Goal: Task Accomplishment & Management: Manage account settings

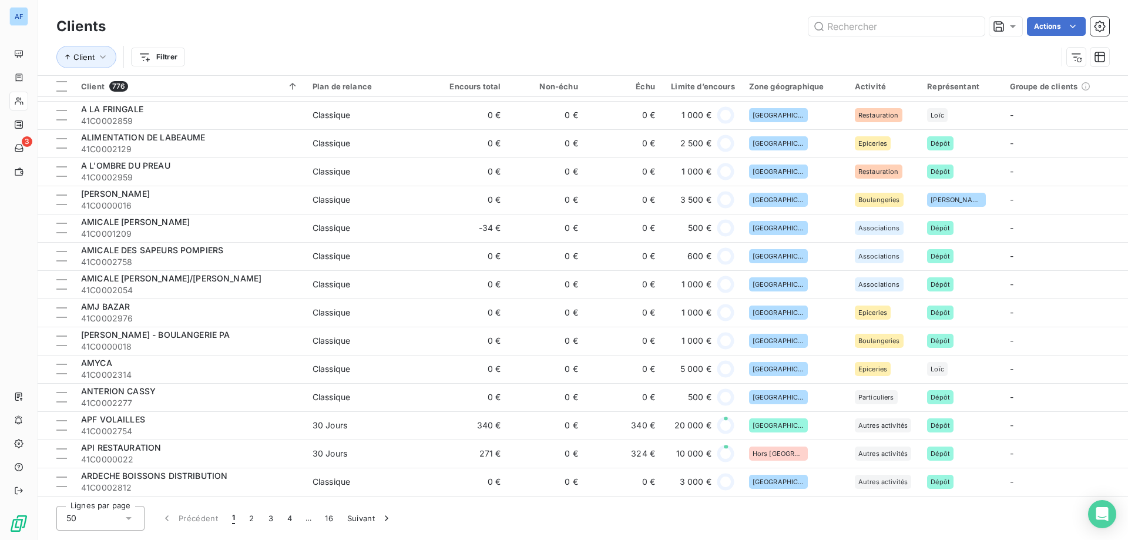
scroll to position [1011, 0]
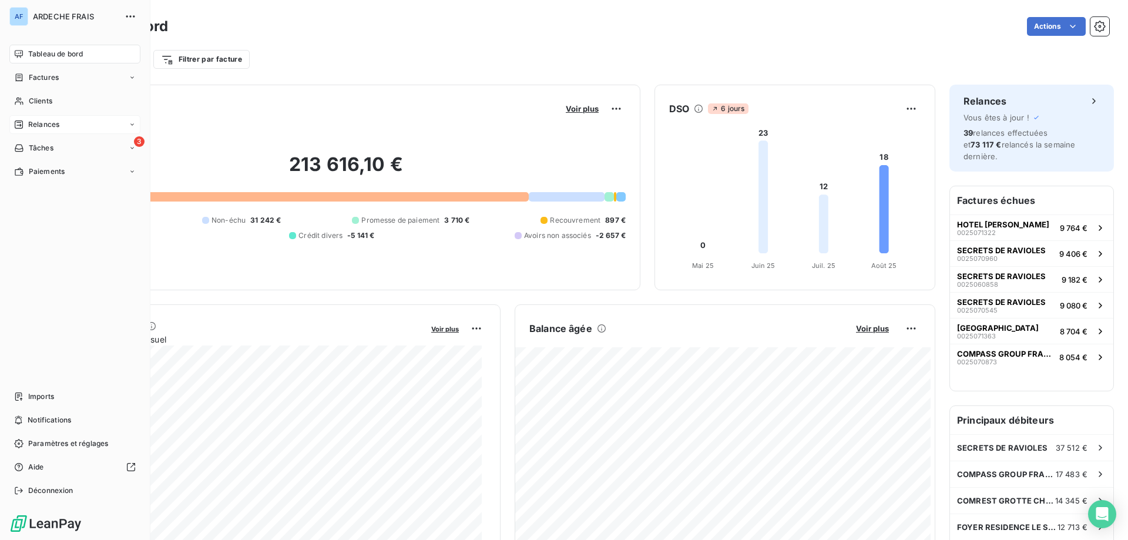
click at [42, 122] on span "Relances" at bounding box center [43, 124] width 31 height 11
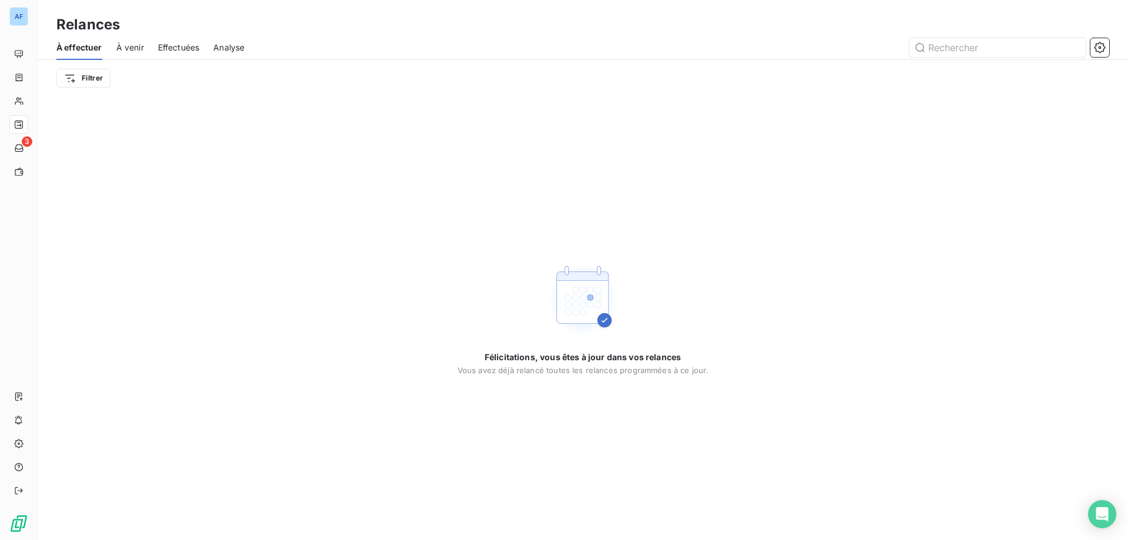
click at [131, 53] on span "À venir" at bounding box center [130, 48] width 28 height 12
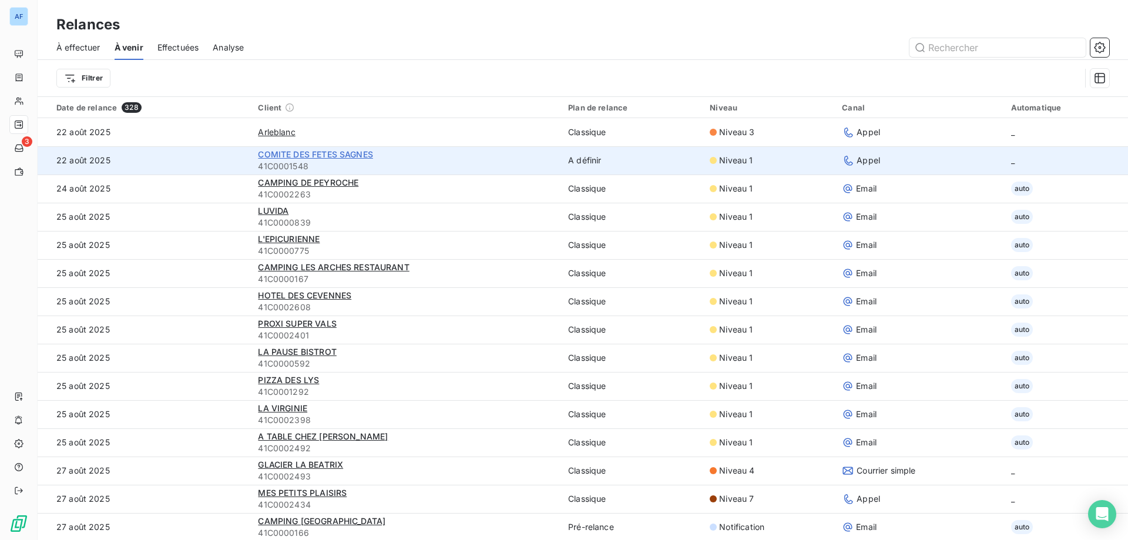
click at [315, 157] on span "COMITE DES FETES SAGNES" at bounding box center [315, 154] width 115 height 10
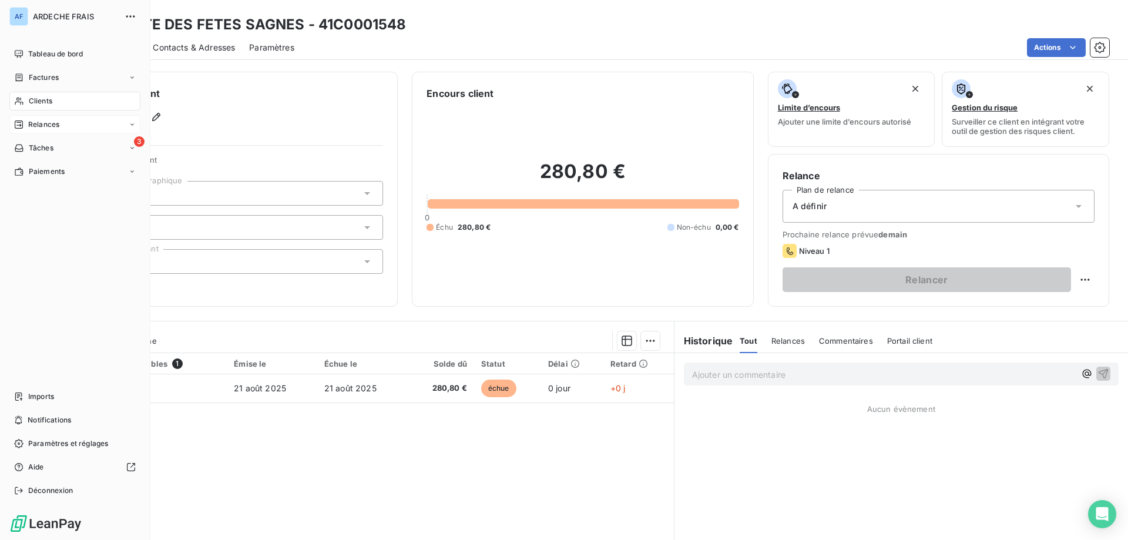
click at [37, 105] on span "Clients" at bounding box center [41, 101] width 24 height 11
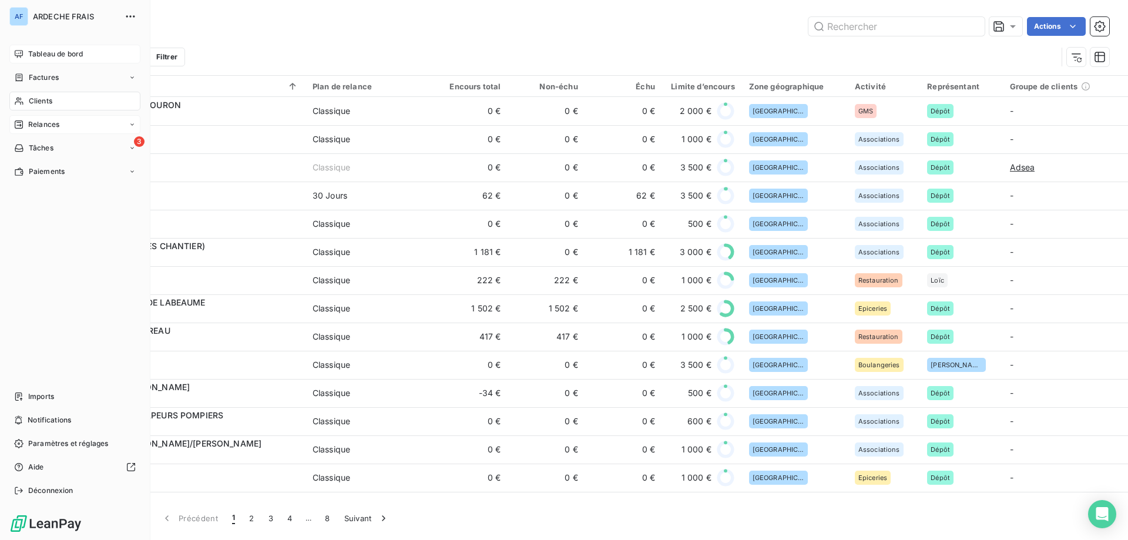
click at [25, 53] on div "Tableau de bord" at bounding box center [74, 54] width 131 height 19
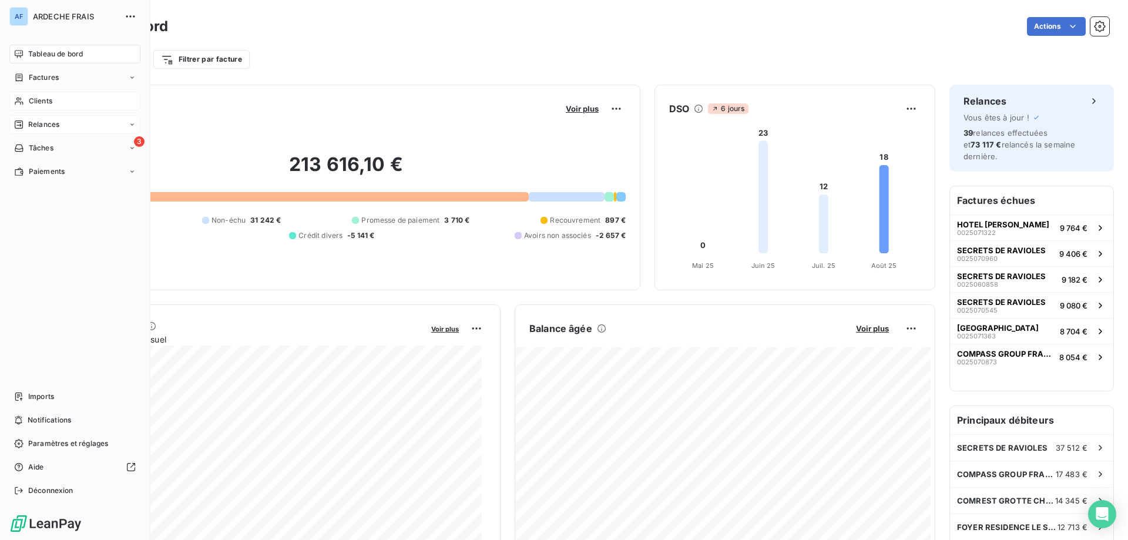
click at [31, 108] on div "Clients" at bounding box center [74, 101] width 131 height 19
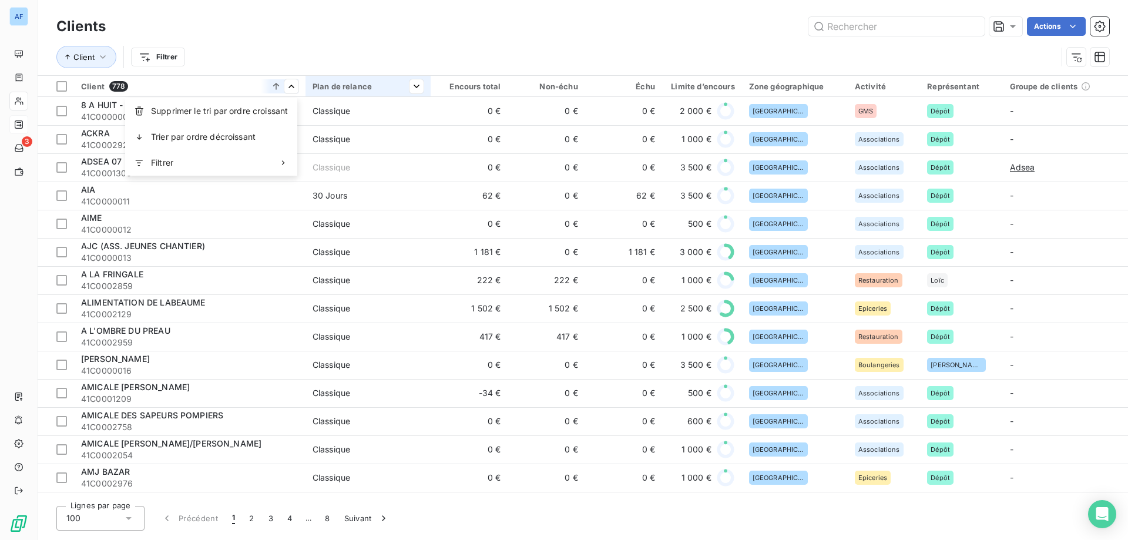
click at [304, 52] on html "AF 3 Clients Actions Client Filtrer Client 778 Plan de relance Encours total No…" at bounding box center [564, 270] width 1128 height 540
click at [353, 128] on div at bounding box center [357, 117] width 118 height 25
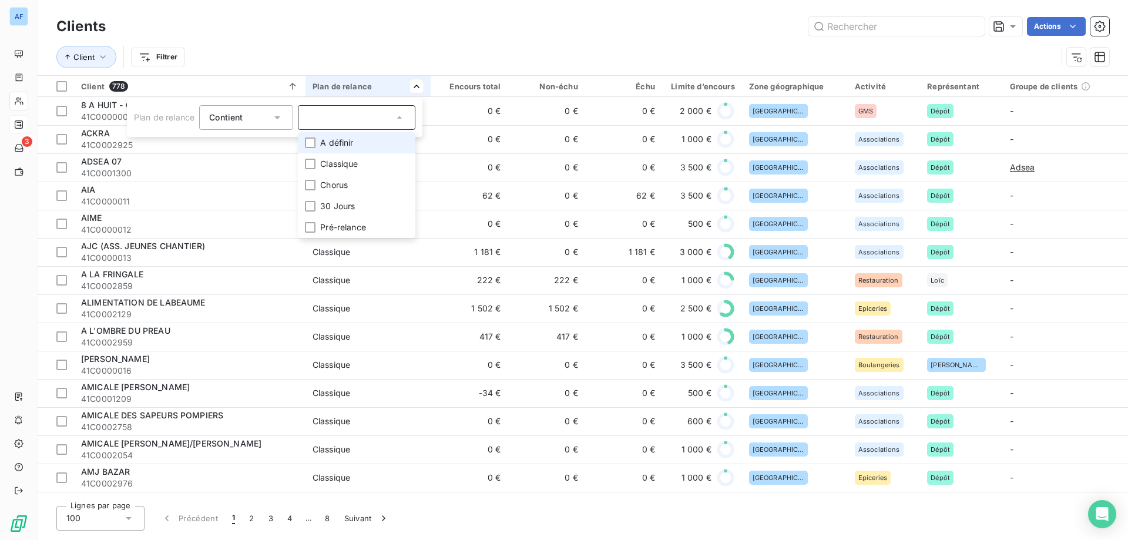
click at [347, 145] on span "A définir" at bounding box center [336, 143] width 33 height 12
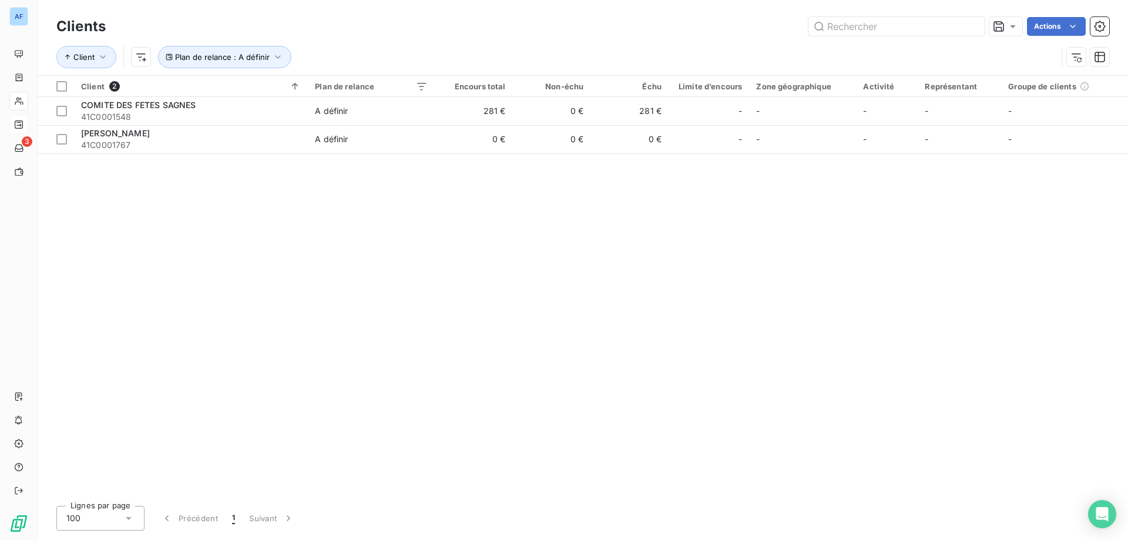
click at [357, 56] on html "AF 3 Clients Actions Client Plan de relance : A définir Client 2 Plan de relanc…" at bounding box center [564, 270] width 1128 height 540
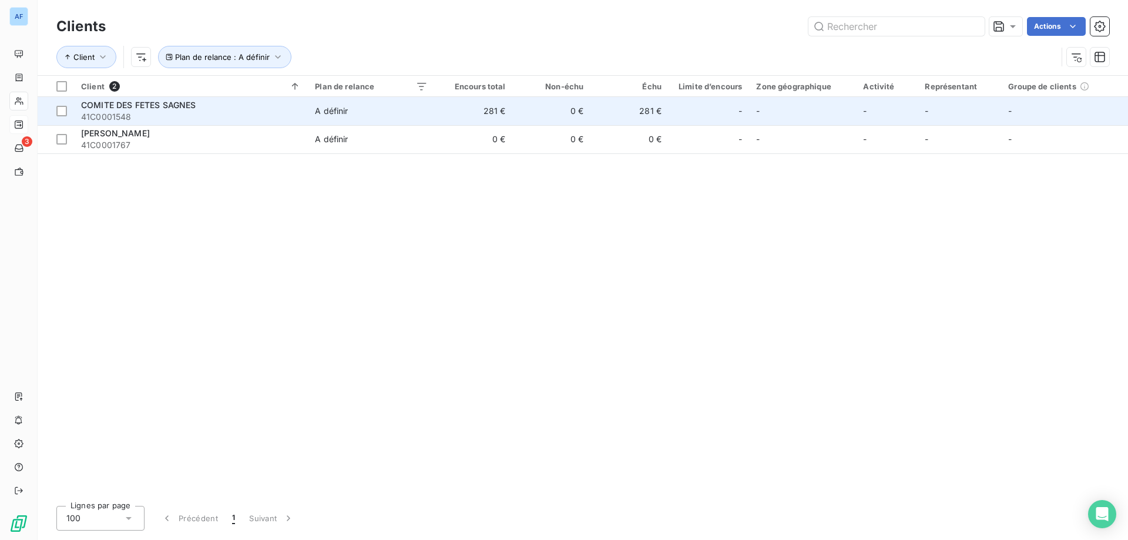
click at [189, 112] on span "41C0001548" at bounding box center [191, 117] width 220 height 12
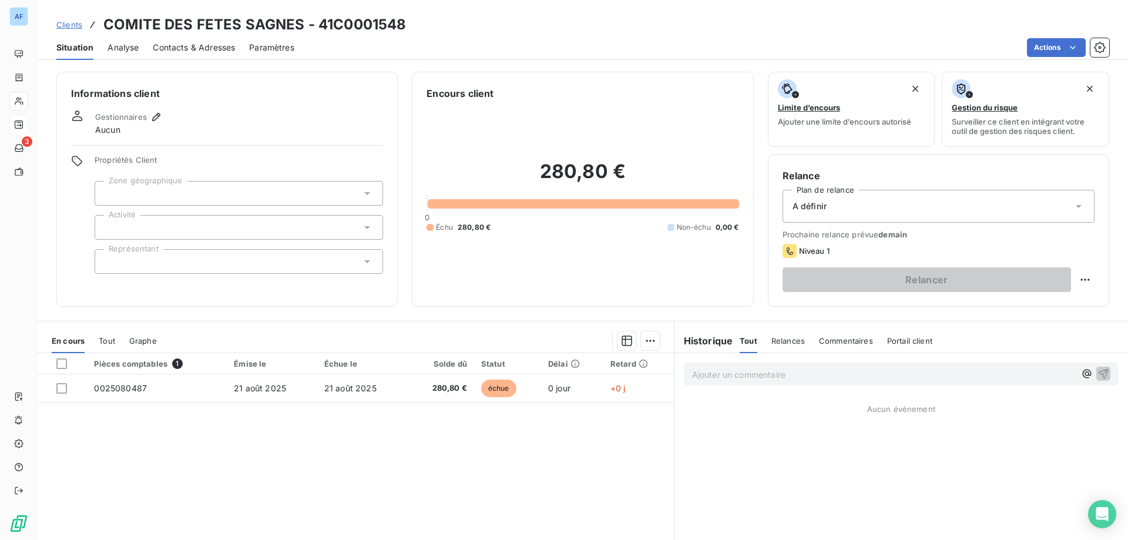
click at [216, 193] on div at bounding box center [239, 193] width 288 height 25
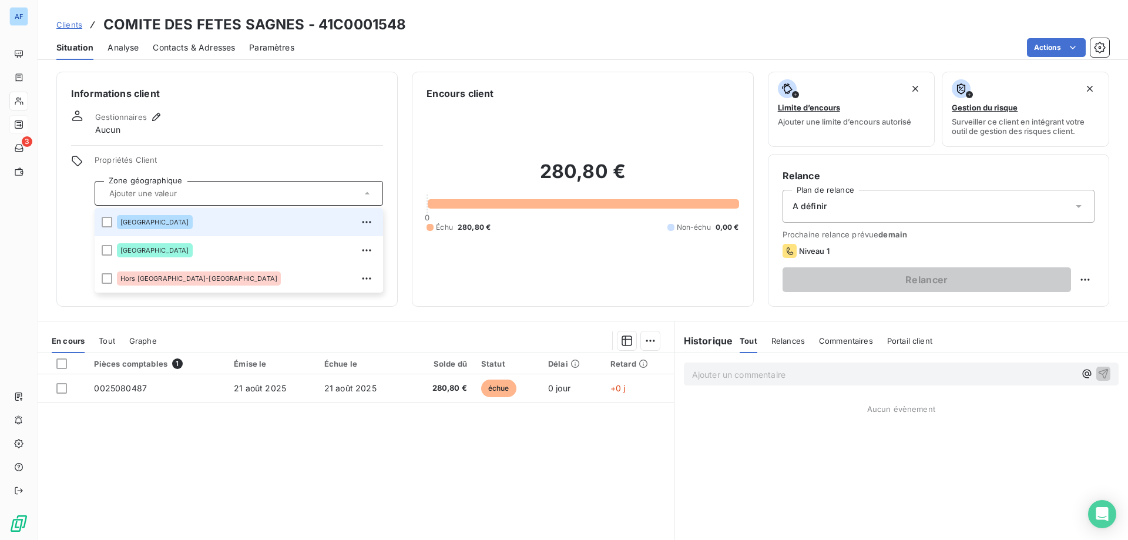
click at [166, 225] on div "[GEOGRAPHIC_DATA]" at bounding box center [246, 222] width 259 height 19
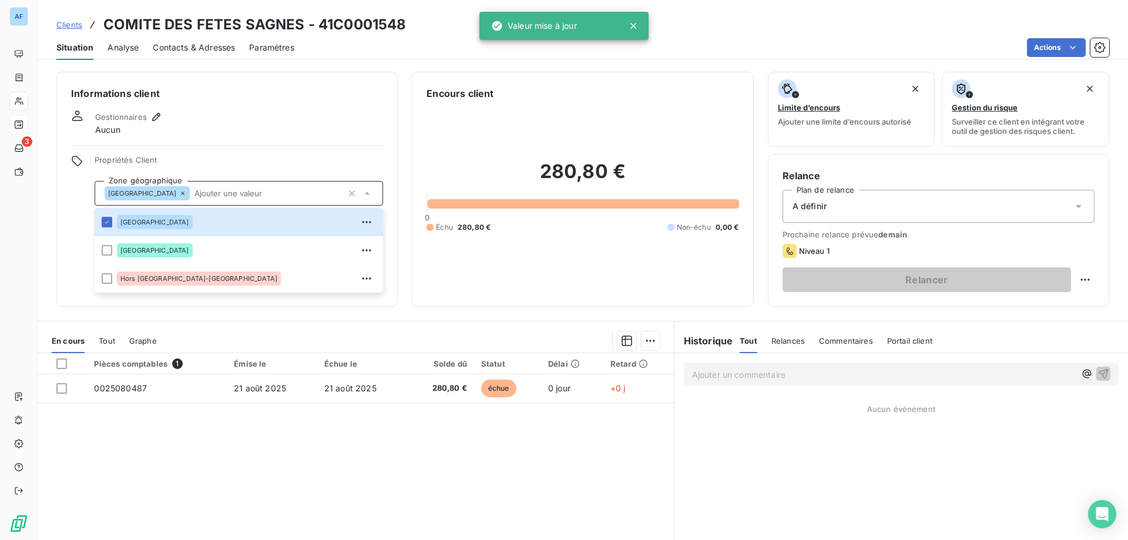
click at [216, 150] on div "Informations client Gestionnaires Aucun Propriétés Client Zone géographique Ard…" at bounding box center [226, 189] width 341 height 235
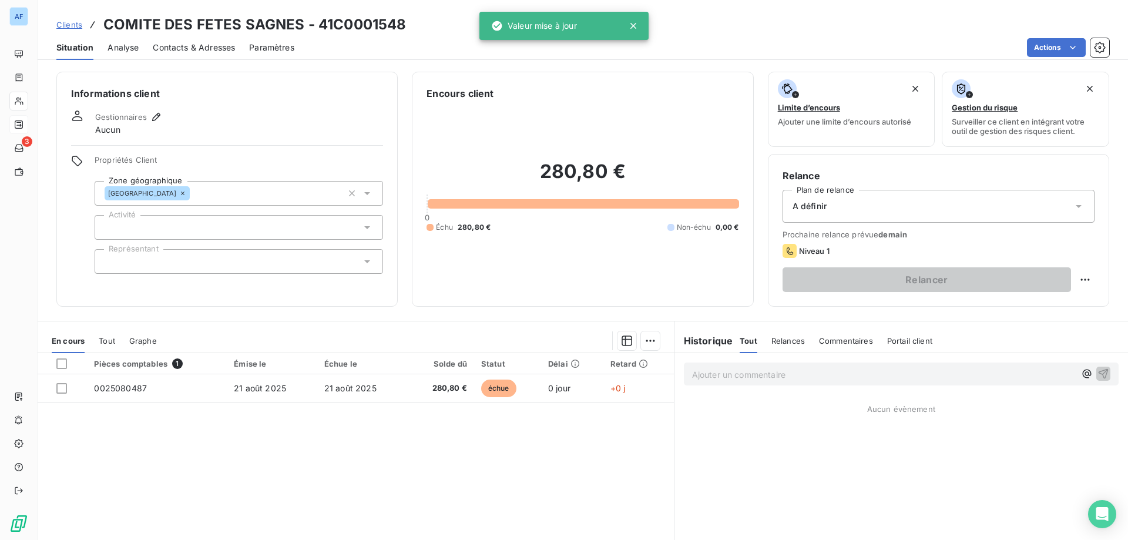
click at [160, 236] on div at bounding box center [239, 227] width 288 height 25
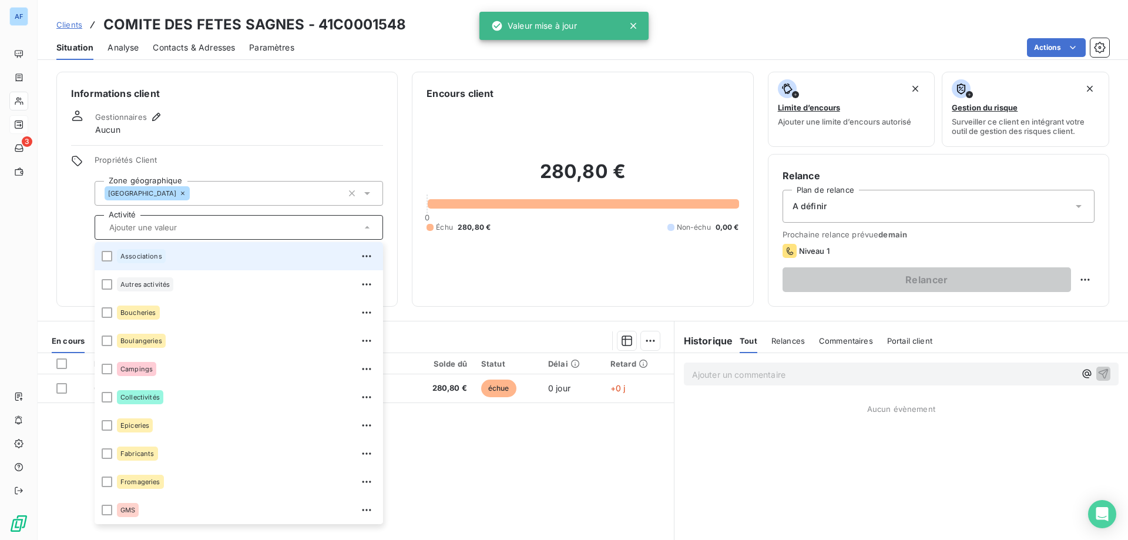
click at [160, 258] on span "Associations" at bounding box center [141, 256] width 42 height 7
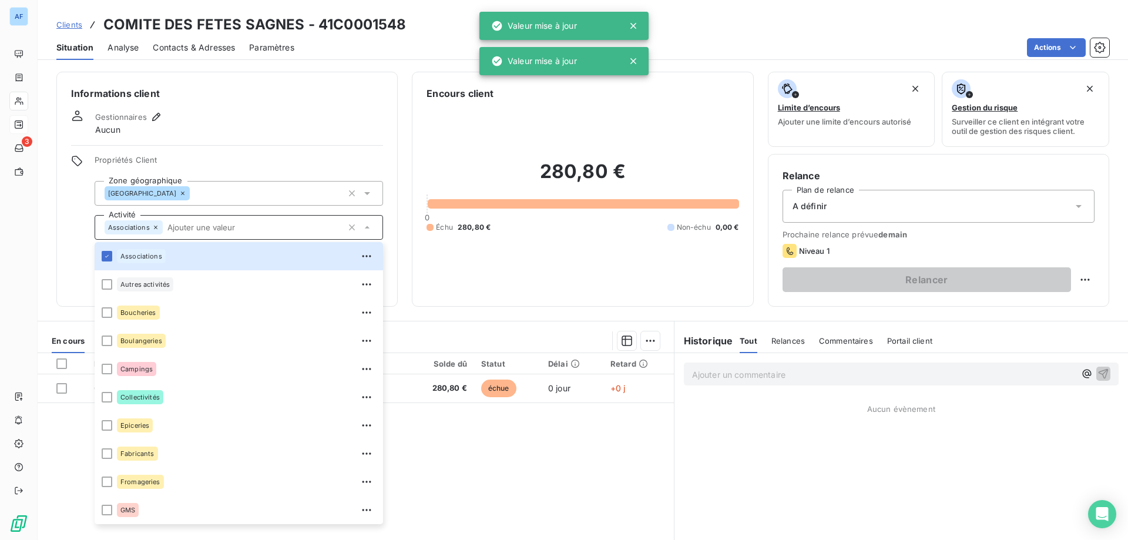
click at [188, 168] on span "Propriétés Client" at bounding box center [239, 163] width 288 height 16
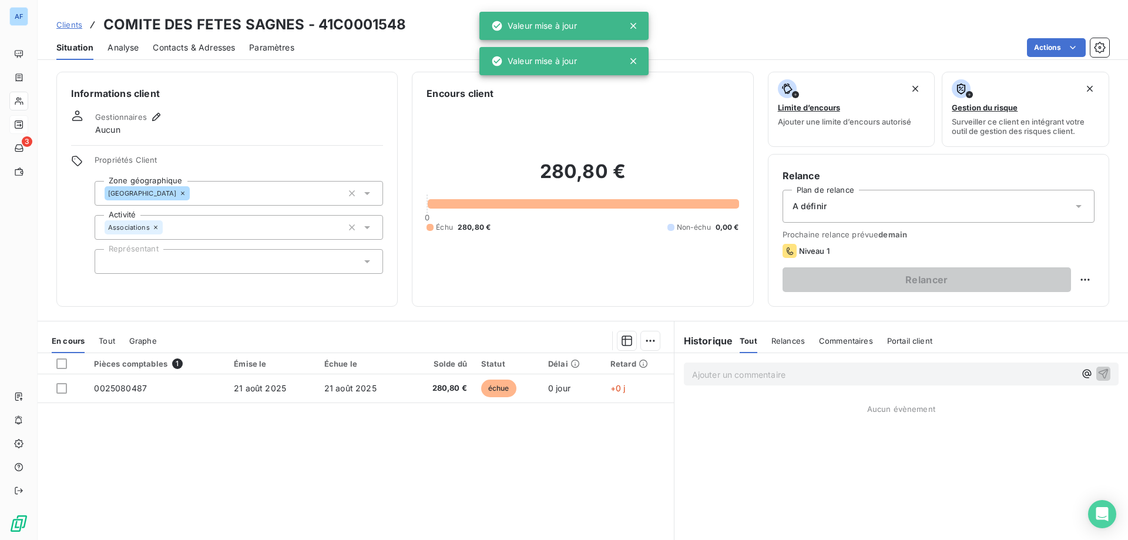
click at [180, 261] on div at bounding box center [239, 261] width 288 height 25
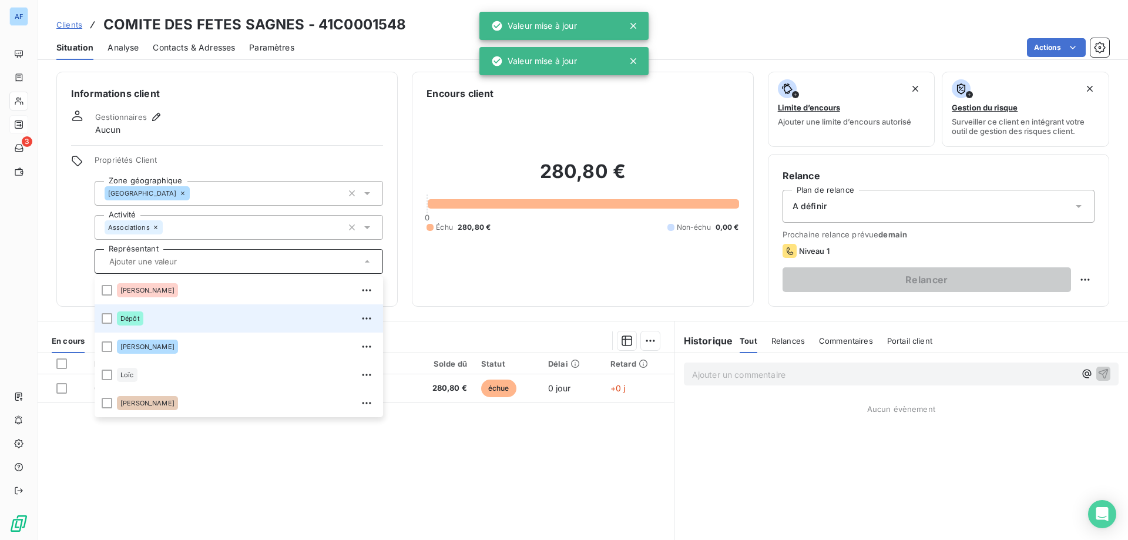
click at [163, 322] on div "Dépôt" at bounding box center [246, 318] width 259 height 19
click at [499, 465] on div "Pièces comptables 1 Émise le Échue le Solde dû Statut Délai Retard 0025080487 […" at bounding box center [356, 466] width 636 height 226
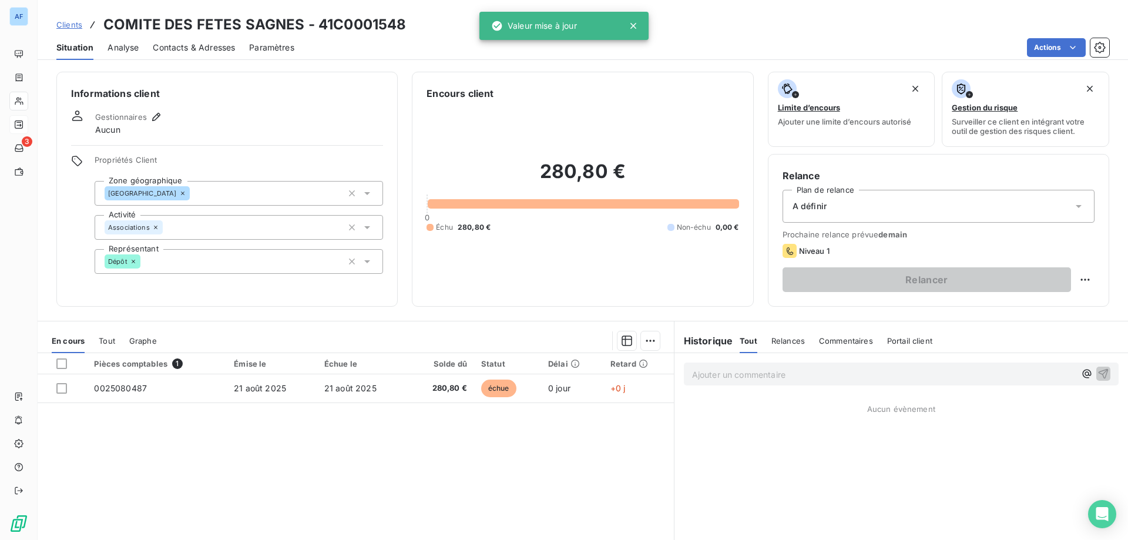
click at [835, 202] on div "A définir" at bounding box center [939, 206] width 312 height 33
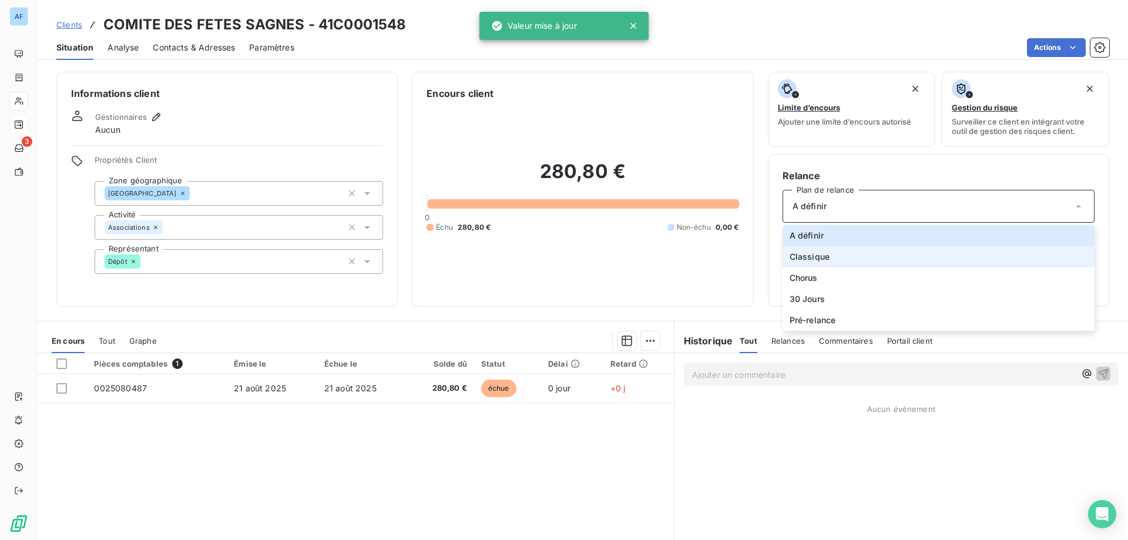
click at [819, 254] on span "Classique" at bounding box center [810, 257] width 40 height 12
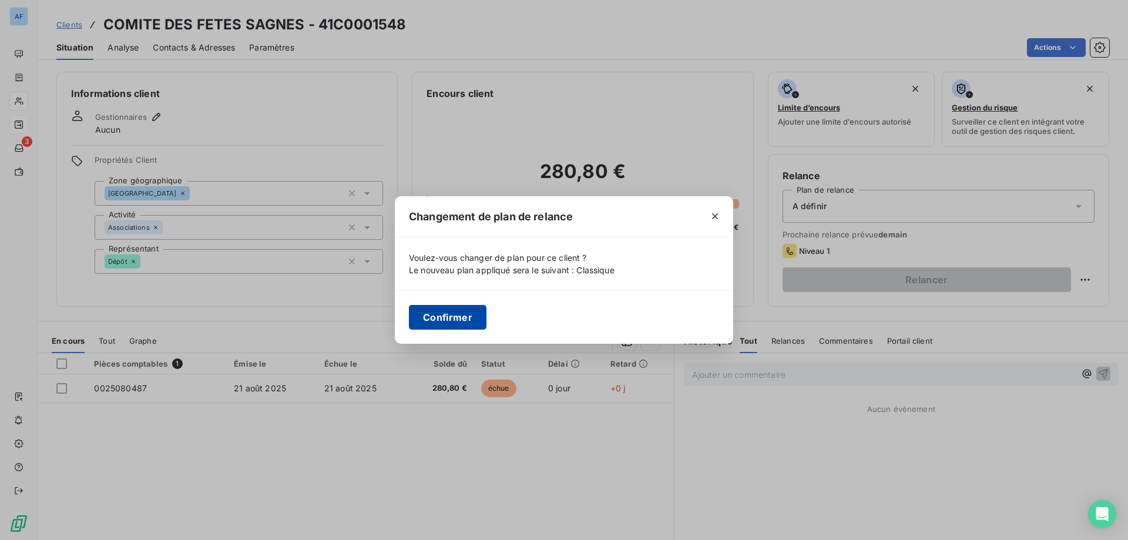
click at [444, 313] on button "Confirmer" at bounding box center [448, 317] width 78 height 25
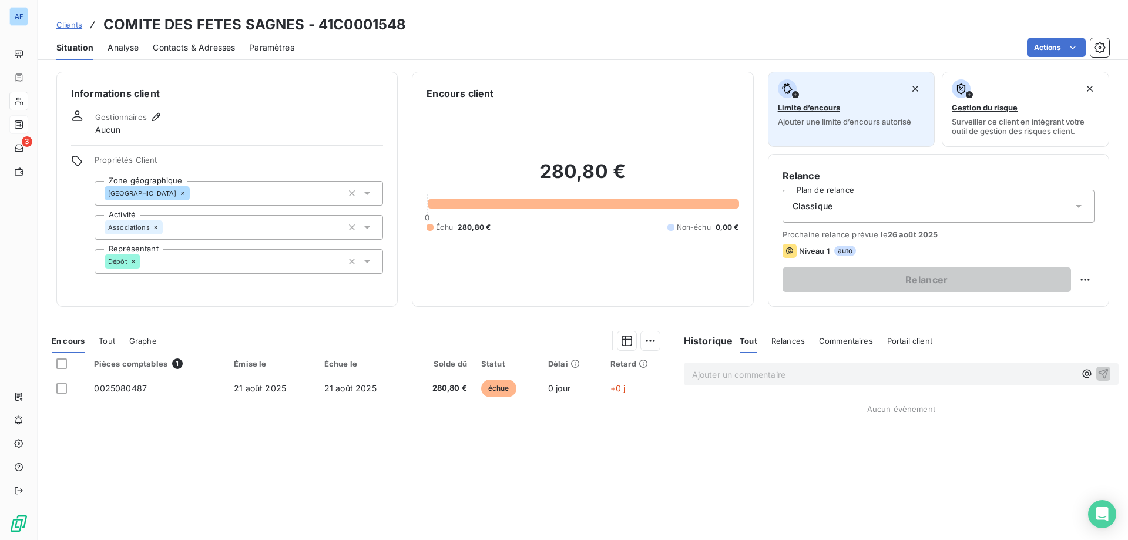
click at [821, 108] on span "Limite d’encours" at bounding box center [809, 107] width 62 height 9
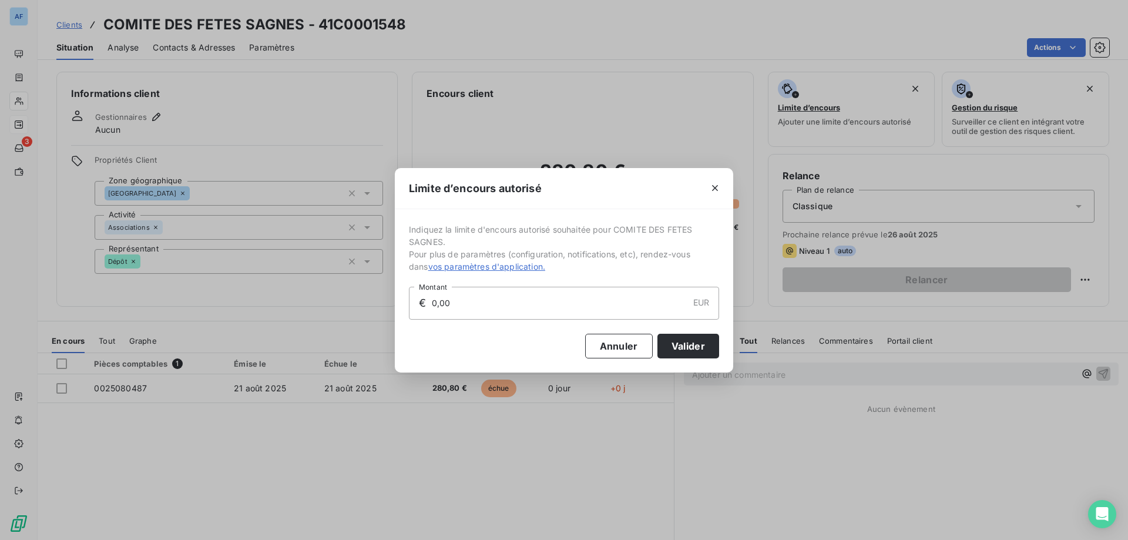
drag, startPoint x: 546, startPoint y: 296, endPoint x: 220, endPoint y: 287, distance: 325.6
click at [224, 287] on div "Limite d’encours autorisé Indiquez la limite d'encours autorisé souhaitée pour …" at bounding box center [564, 270] width 1128 height 540
type input "500,00"
click at [683, 344] on button "Valider" at bounding box center [688, 346] width 62 height 25
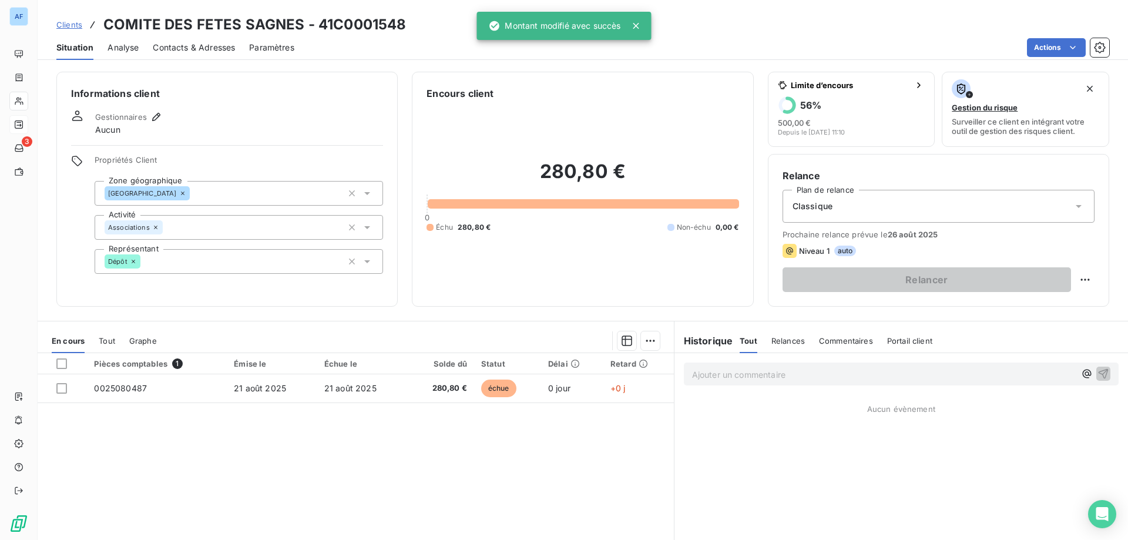
click at [123, 49] on span "Analyse" at bounding box center [123, 48] width 31 height 12
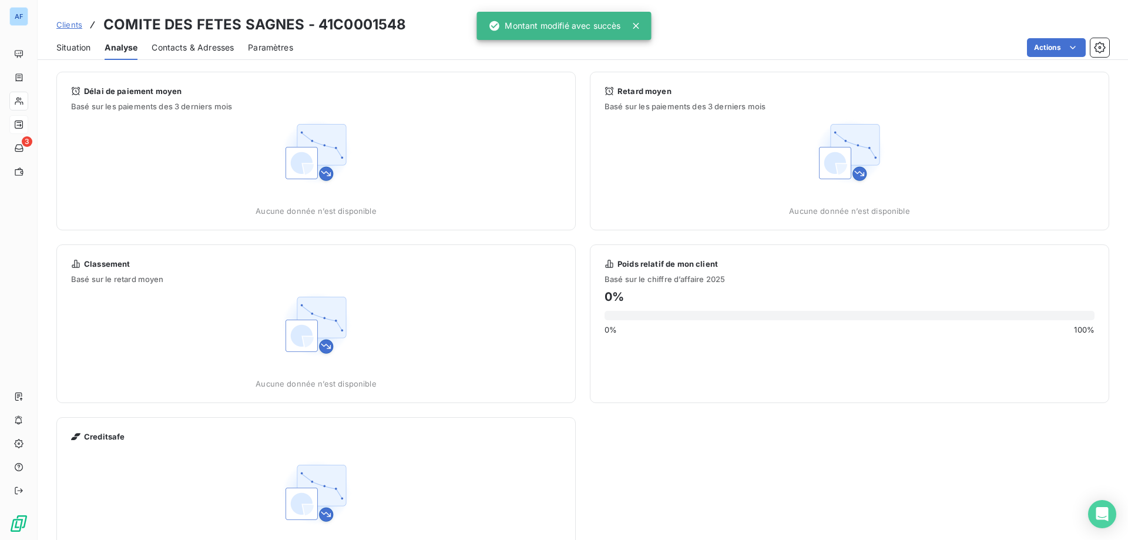
click at [169, 49] on span "Contacts & Adresses" at bounding box center [193, 48] width 82 height 12
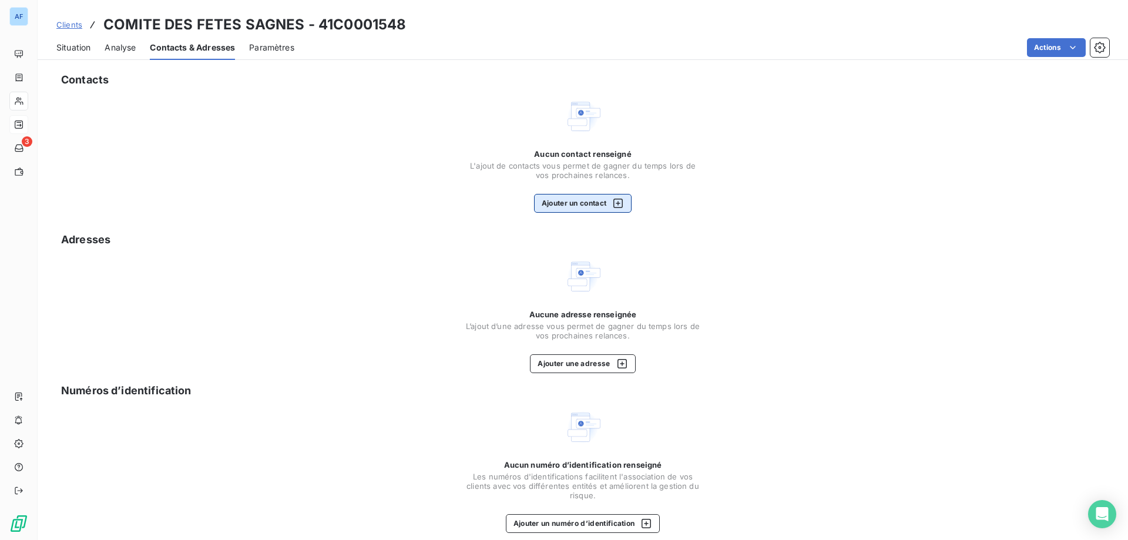
click at [592, 198] on button "Ajouter un contact" at bounding box center [583, 203] width 98 height 19
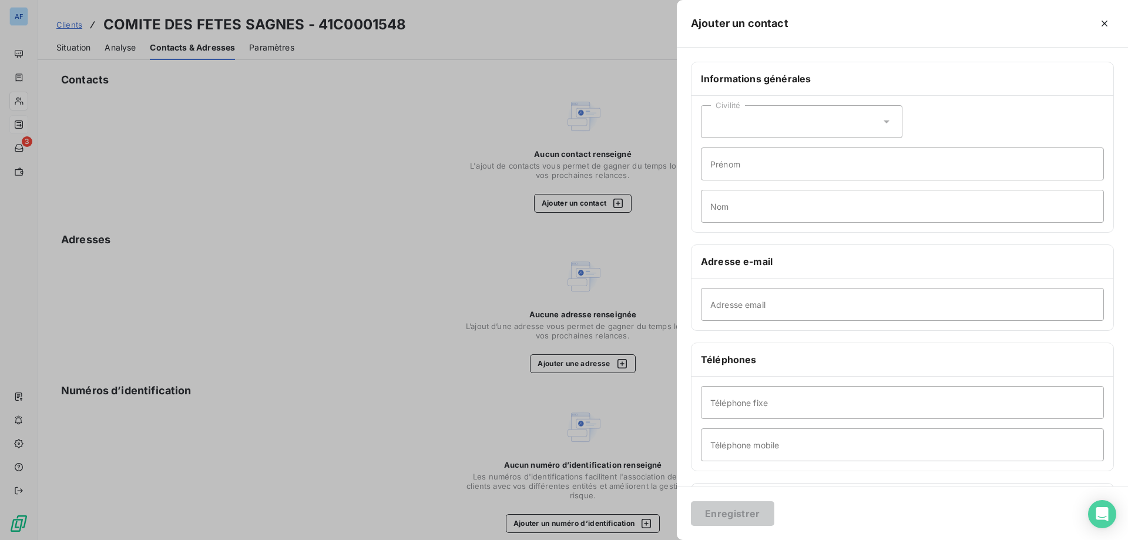
click at [855, 126] on div "Civilité" at bounding box center [802, 121] width 202 height 33
click at [818, 176] on li "Monsieur" at bounding box center [802, 172] width 202 height 21
click at [817, 173] on input "Prénom" at bounding box center [902, 163] width 403 height 33
type input "c"
type input "[DEMOGRAPHIC_DATA]"
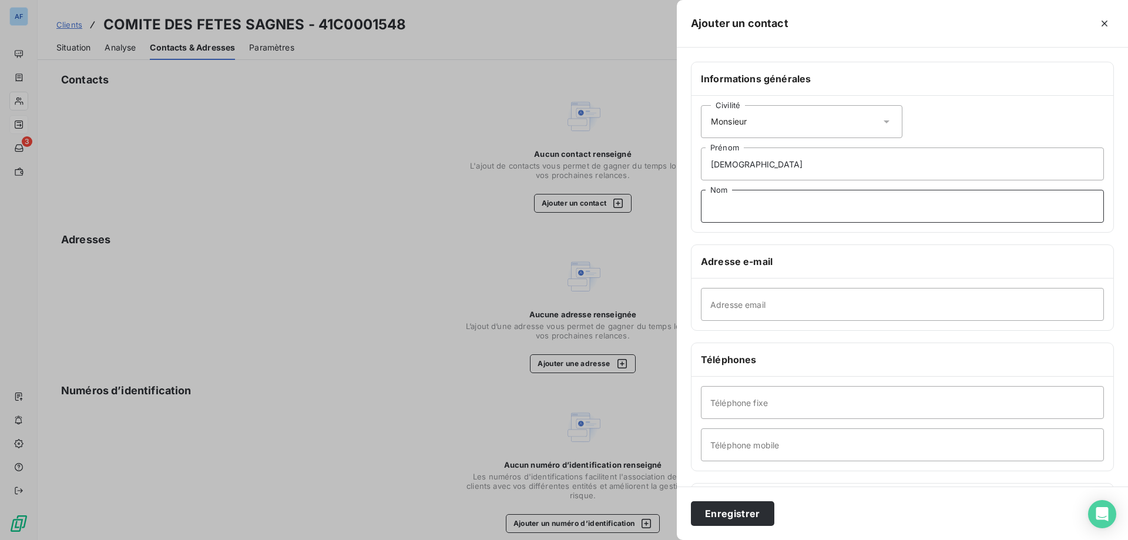
paste input "LEVEQUE"
type input "LEVEQUE"
click at [1106, 20] on icon "button" at bounding box center [1105, 24] width 12 height 12
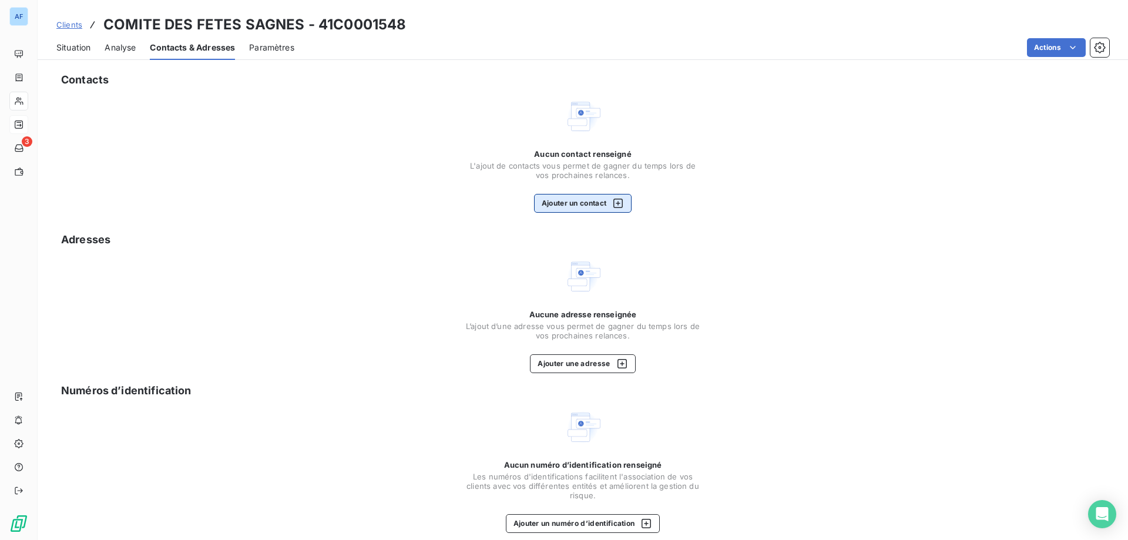
click at [612, 209] on icon "button" at bounding box center [618, 203] width 12 height 12
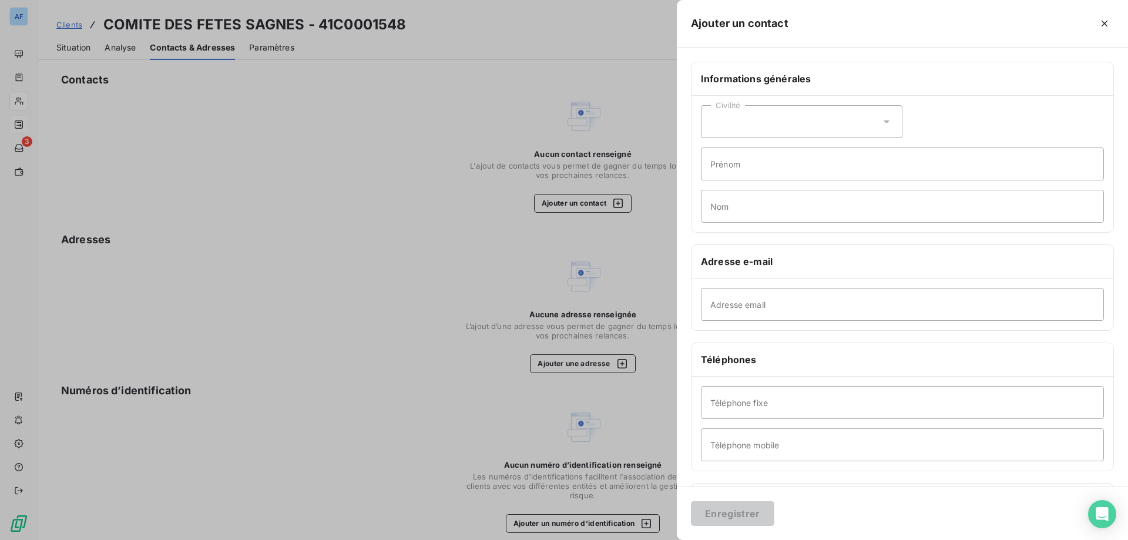
click at [875, 129] on div "Civilité" at bounding box center [802, 121] width 202 height 33
click at [837, 150] on li "Madame" at bounding box center [802, 150] width 202 height 21
click at [843, 191] on input "Nom" at bounding box center [902, 206] width 403 height 33
click at [801, 133] on div "Civilité Madame" at bounding box center [802, 121] width 202 height 33
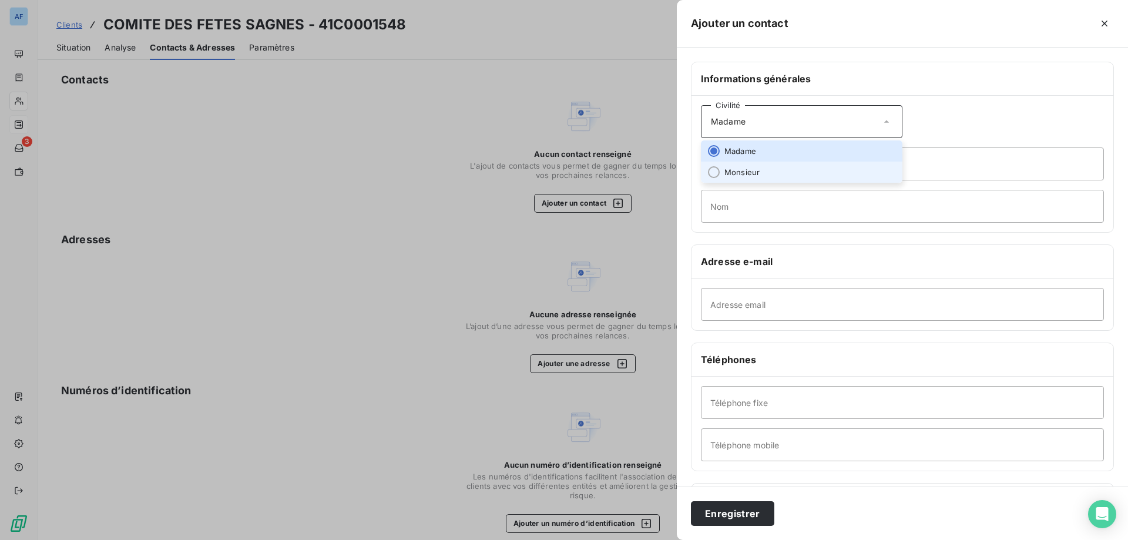
click at [781, 172] on li "Monsieur" at bounding box center [802, 172] width 202 height 21
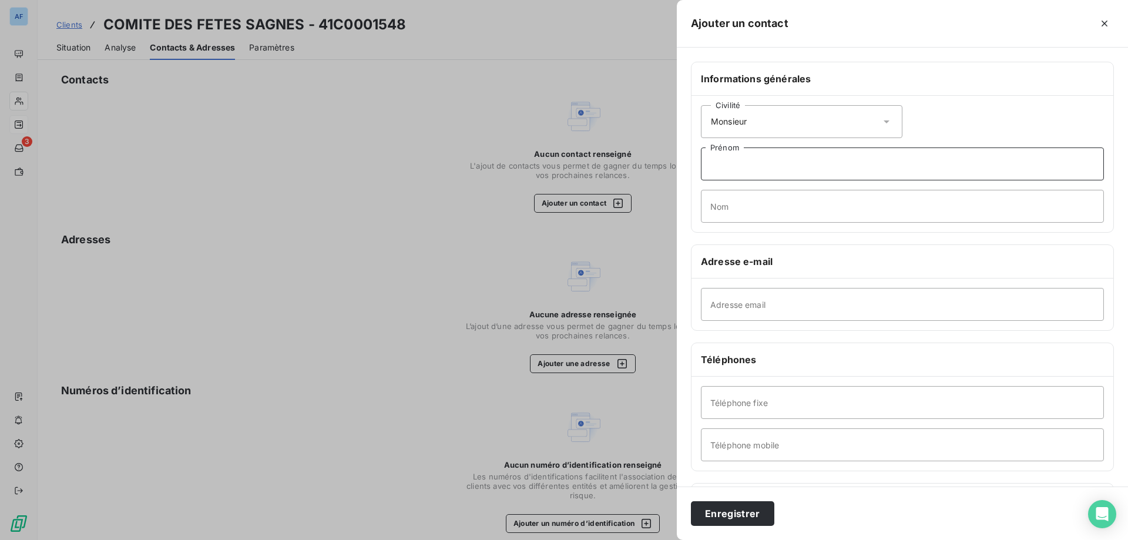
click at [781, 172] on input "Prénom" at bounding box center [902, 163] width 403 height 33
type input "[DEMOGRAPHIC_DATA]"
paste input "LEVEQUE"
type input "LEVEQUE"
click at [838, 454] on input "Téléphone mobile" at bounding box center [902, 444] width 403 height 33
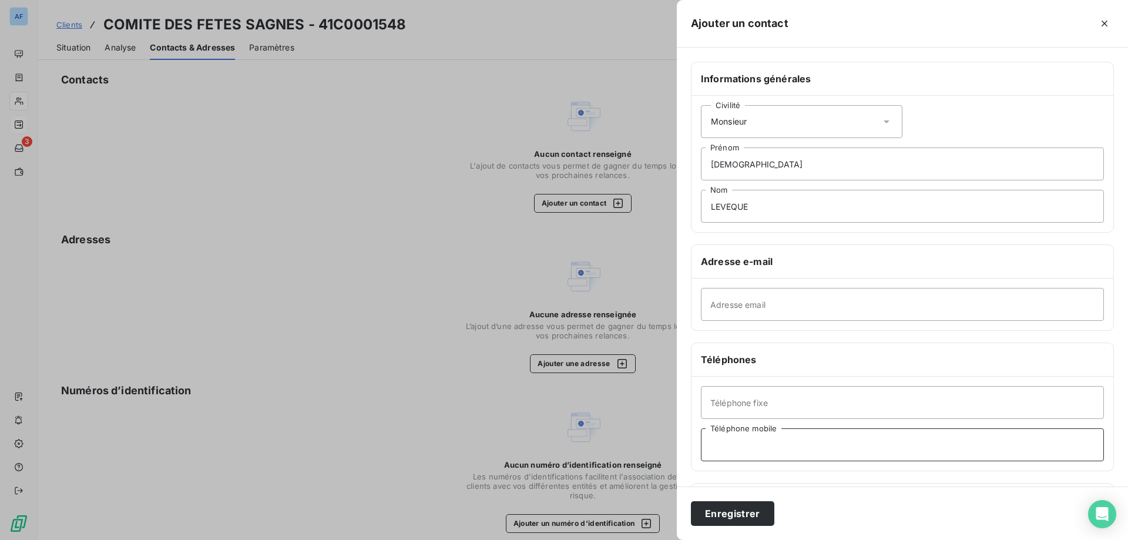
paste input "06 77 49 82 24"
type input "06 77 49 82 24"
click at [779, 310] on input "Adresse email" at bounding box center [902, 304] width 403 height 33
paste input "[EMAIL_ADDRESS][DOMAIN_NAME]"
type input "[EMAIL_ADDRESS][DOMAIN_NAME]"
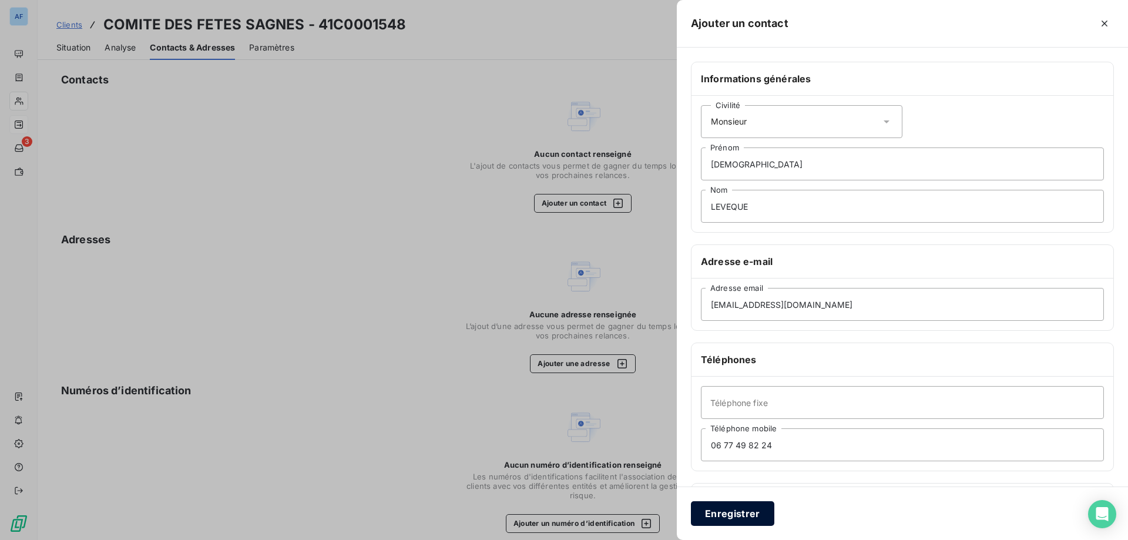
click at [749, 518] on button "Enregistrer" at bounding box center [732, 513] width 83 height 25
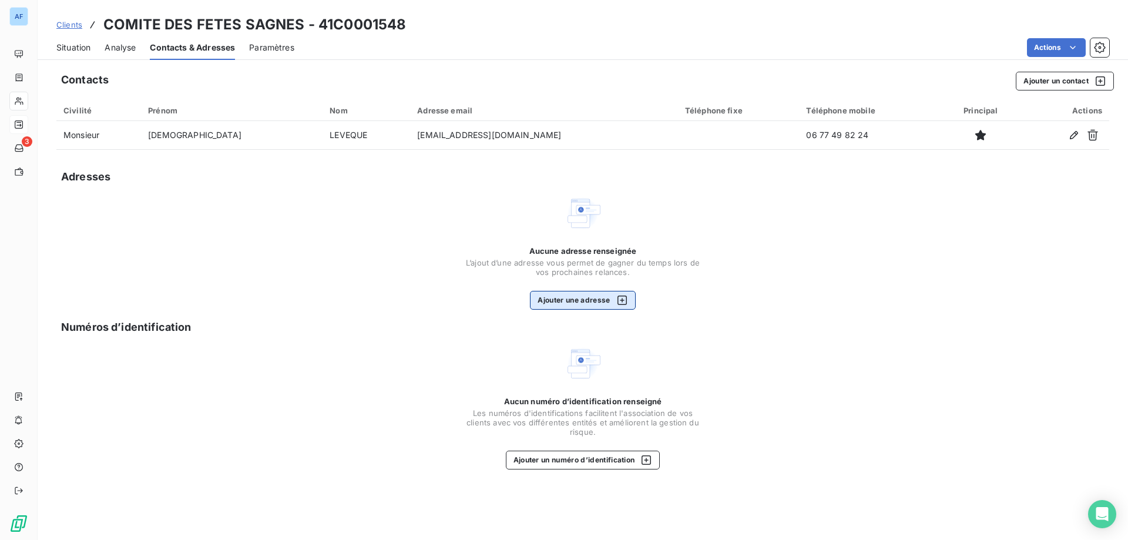
click at [581, 300] on button "Ajouter une adresse" at bounding box center [582, 300] width 105 height 19
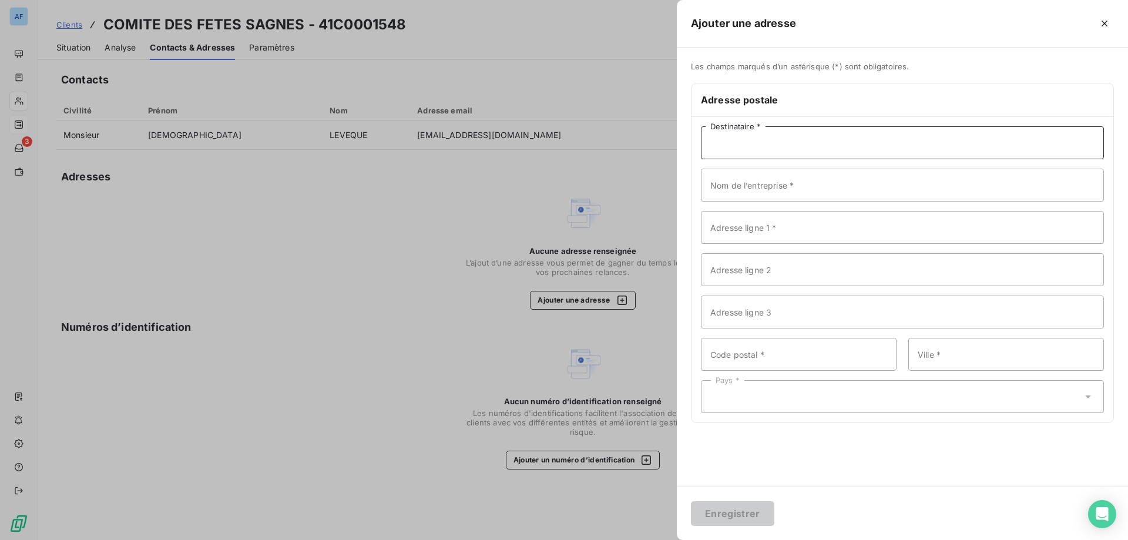
click at [800, 151] on input "Destinataire *" at bounding box center [902, 142] width 403 height 33
type input "COMITE DES FETES"
click at [767, 142] on input "Destinataire *" at bounding box center [902, 142] width 403 height 33
paste input "RESTAURANT"
type input "RESTAURANT LEVEQUE"
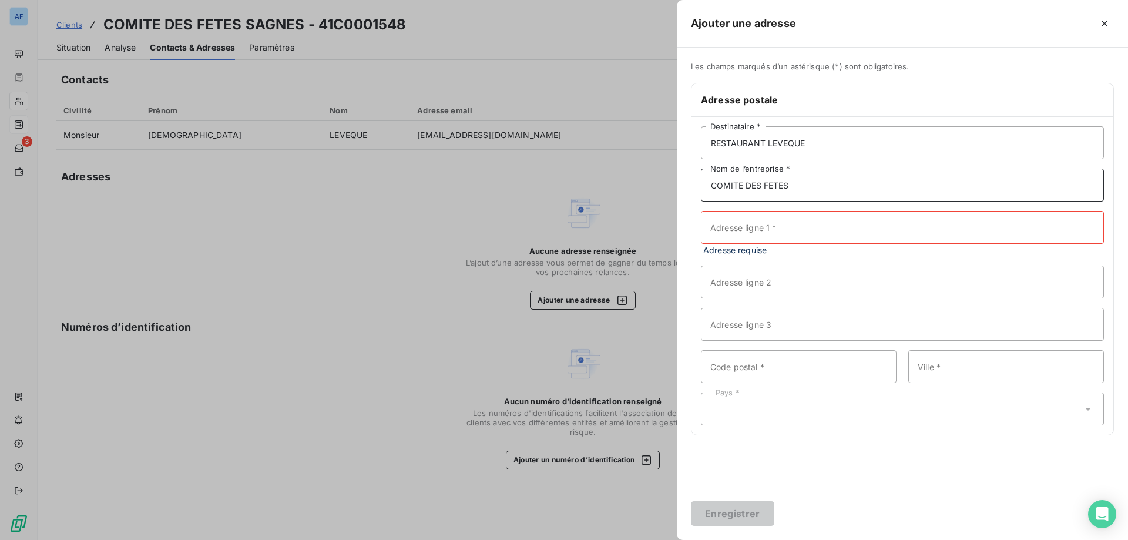
click at [713, 186] on input "COMITE DES FETES" at bounding box center [902, 185] width 403 height 33
type input "POUR LE COMITE DES FETES"
click at [827, 235] on input "Adresse ligne 1 *" at bounding box center [902, 227] width 403 height 33
paste input "[STREET_ADDRESS]"
type input "[STREET_ADDRESS]"
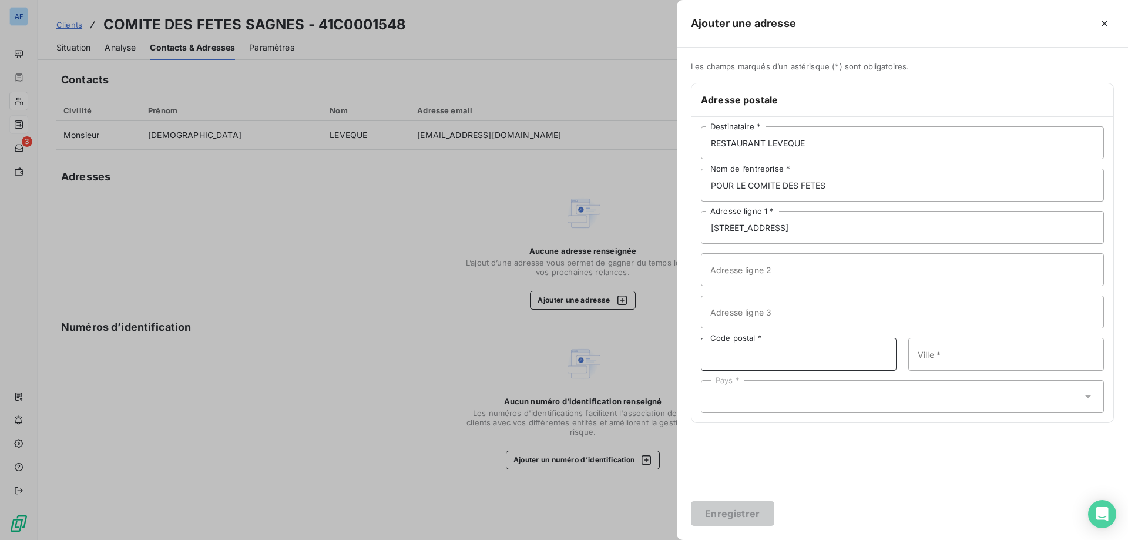
click at [769, 357] on input "Code postal *" at bounding box center [799, 354] width 196 height 33
type input "07450"
paste input "SAGNES ET GOUDOULET"
type input "SAGNES ET GOUDOULET"
click at [784, 399] on div "Pays *" at bounding box center [902, 396] width 403 height 33
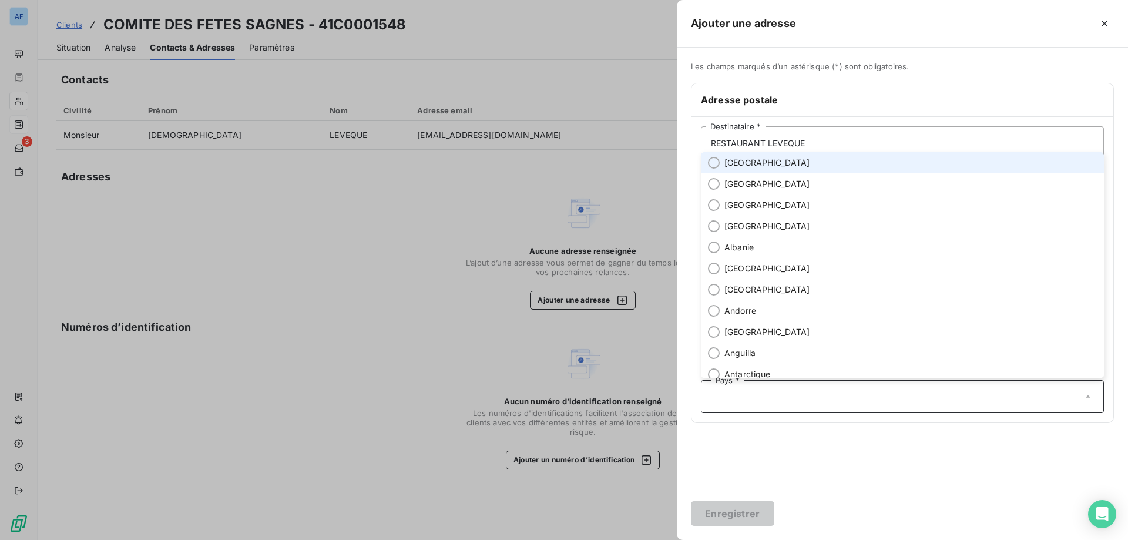
click at [778, 165] on li "[GEOGRAPHIC_DATA]" at bounding box center [902, 162] width 403 height 21
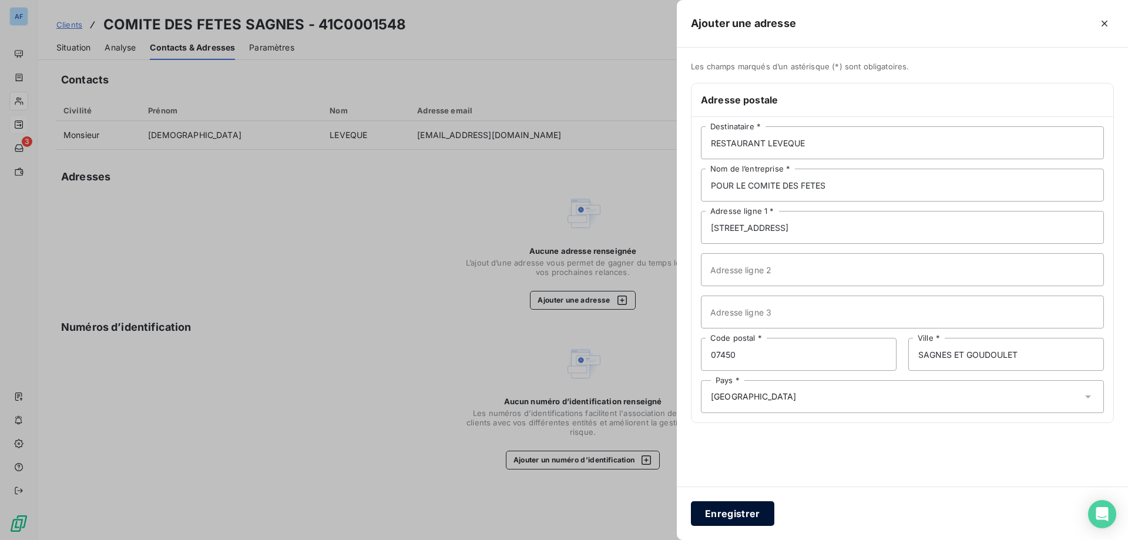
click at [750, 515] on button "Enregistrer" at bounding box center [732, 513] width 83 height 25
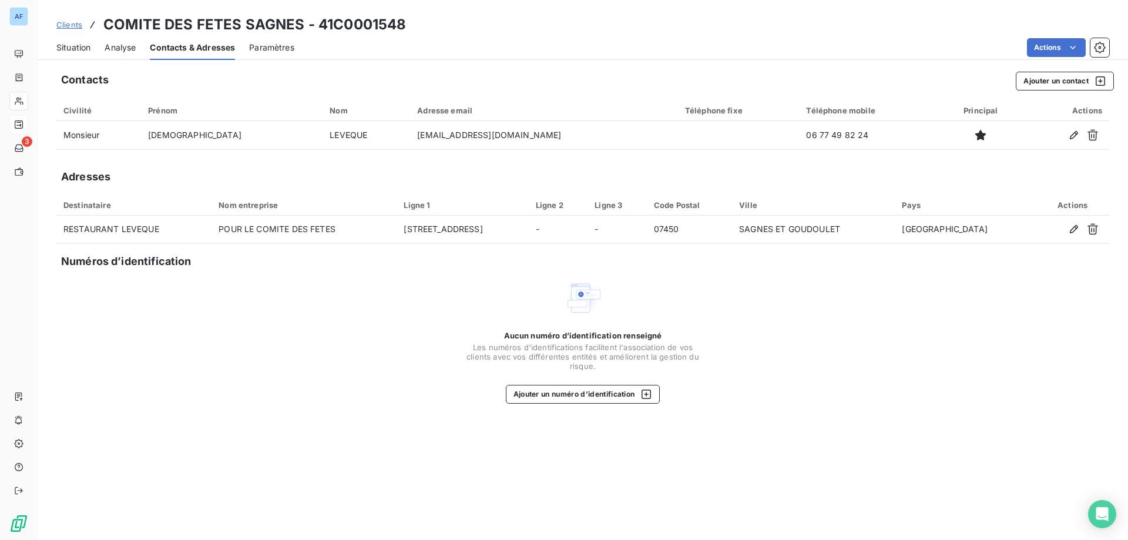
click at [81, 45] on span "Situation" at bounding box center [73, 48] width 34 height 12
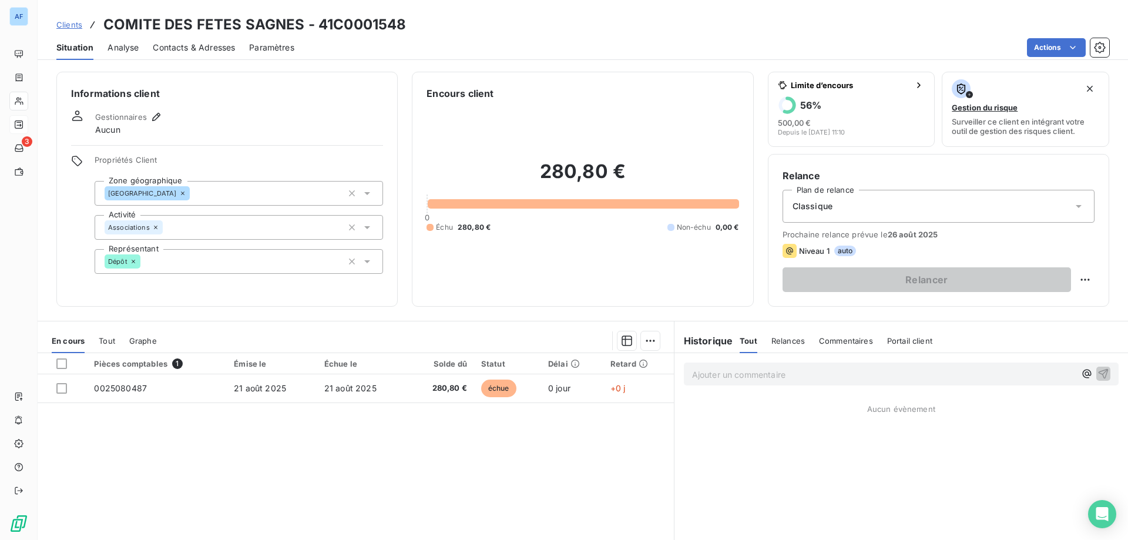
click at [77, 28] on span "Clients" at bounding box center [69, 24] width 26 height 9
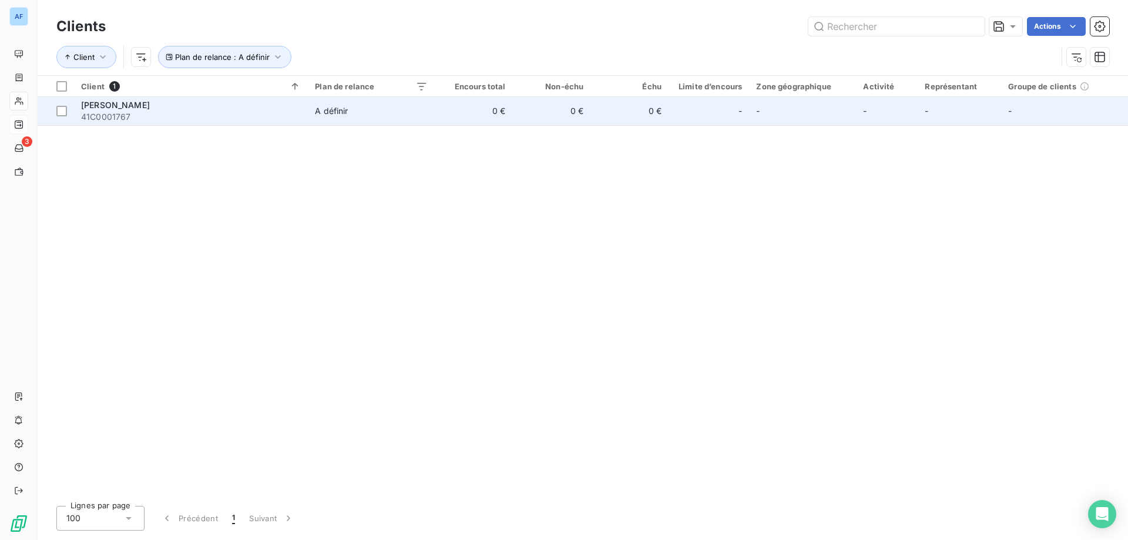
click at [432, 120] on td "A définir" at bounding box center [371, 111] width 127 height 28
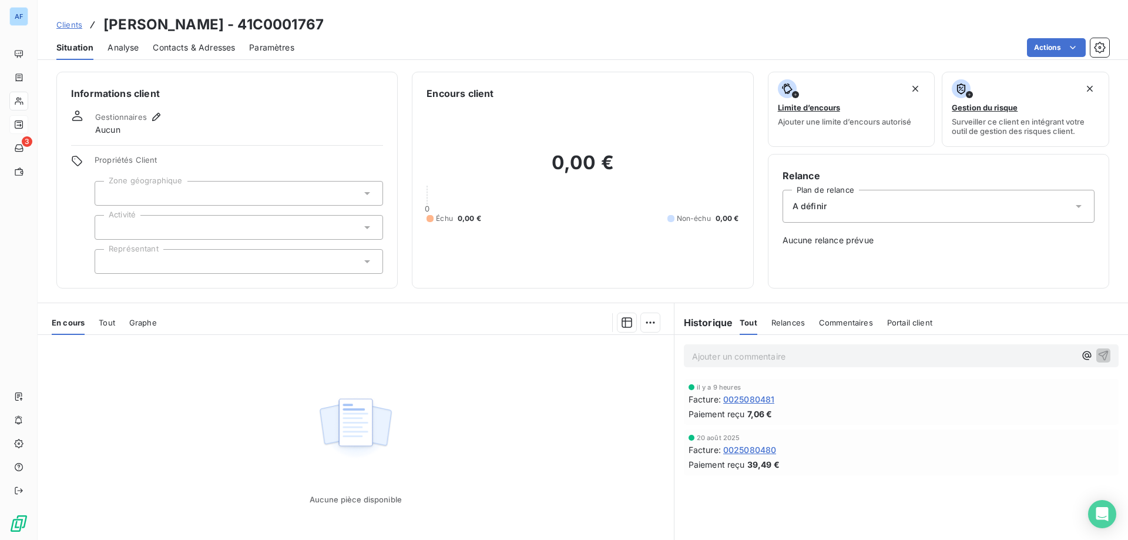
click at [173, 193] on div at bounding box center [239, 193] width 288 height 25
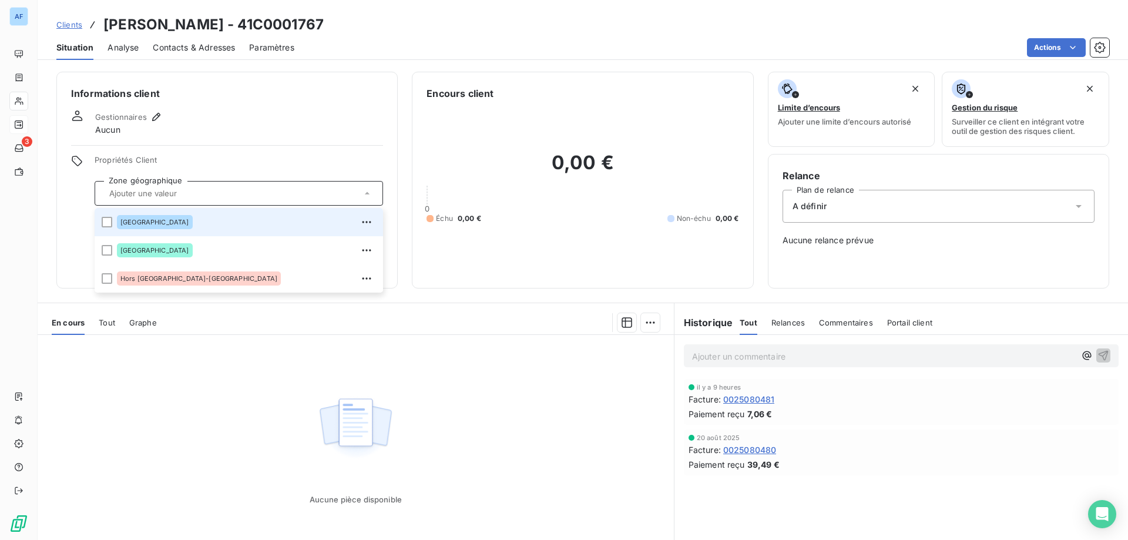
click at [148, 222] on div "[GEOGRAPHIC_DATA]" at bounding box center [155, 222] width 76 height 14
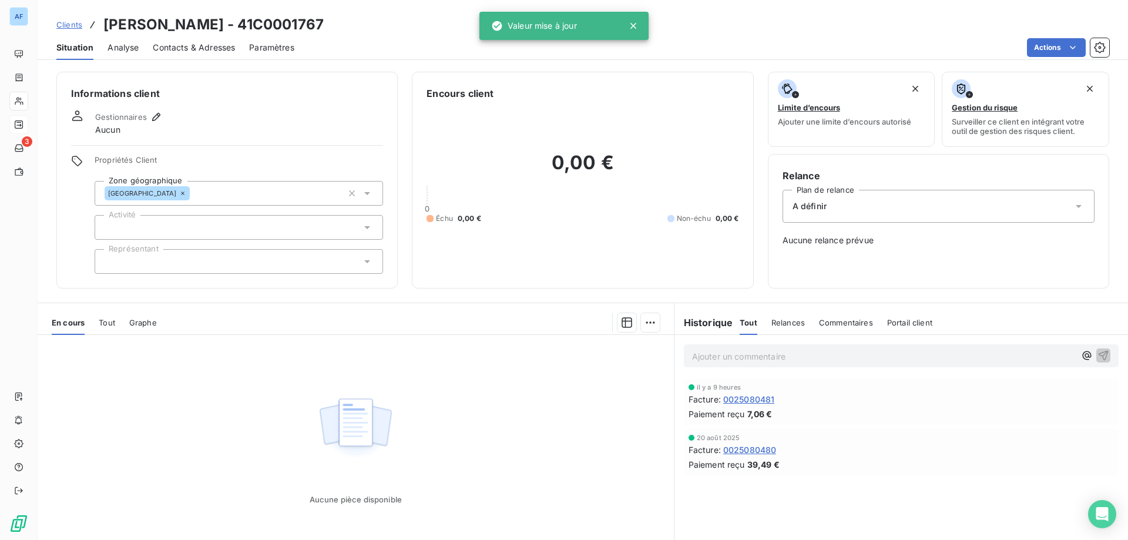
click at [214, 169] on span "Propriétés Client" at bounding box center [239, 163] width 288 height 16
click at [173, 226] on div at bounding box center [239, 227] width 288 height 25
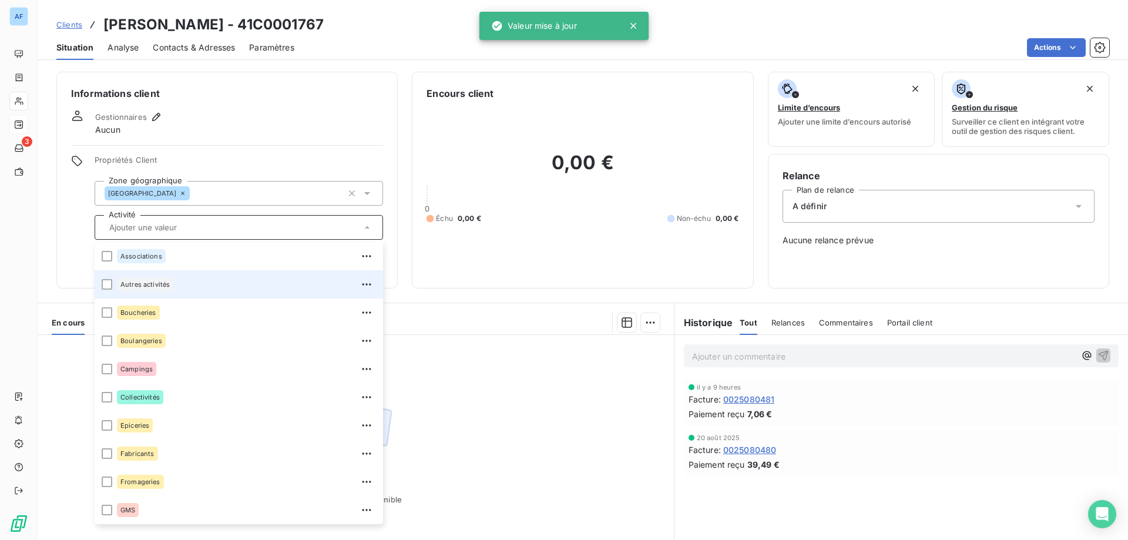
click at [169, 284] on span "Autres activités" at bounding box center [144, 284] width 49 height 7
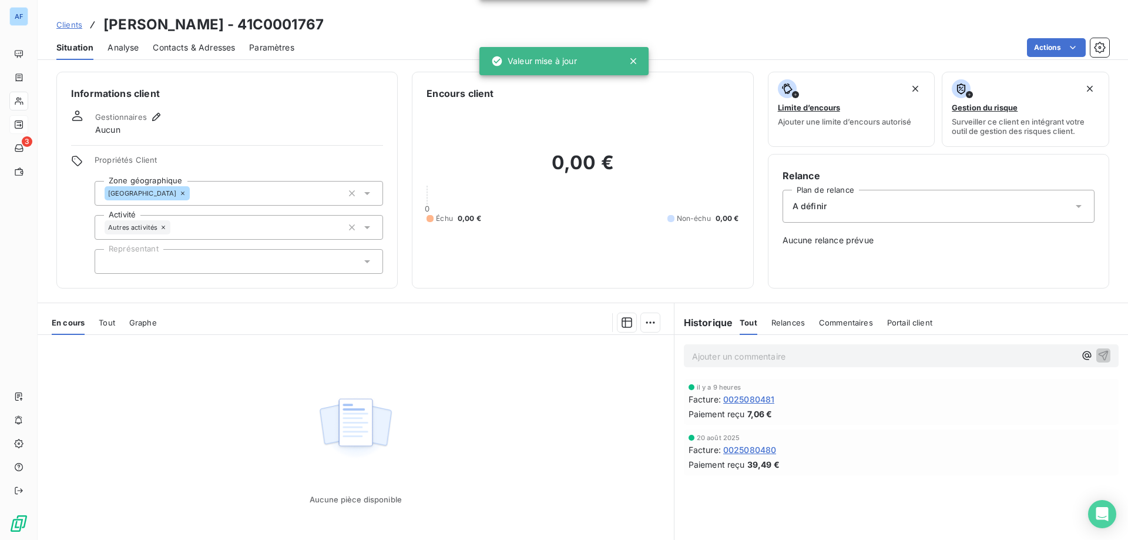
click at [239, 136] on div "Informations client Gestionnaires Aucun Propriétés Client Zone géographique Ard…" at bounding box center [226, 180] width 341 height 217
click at [189, 257] on div at bounding box center [239, 261] width 288 height 25
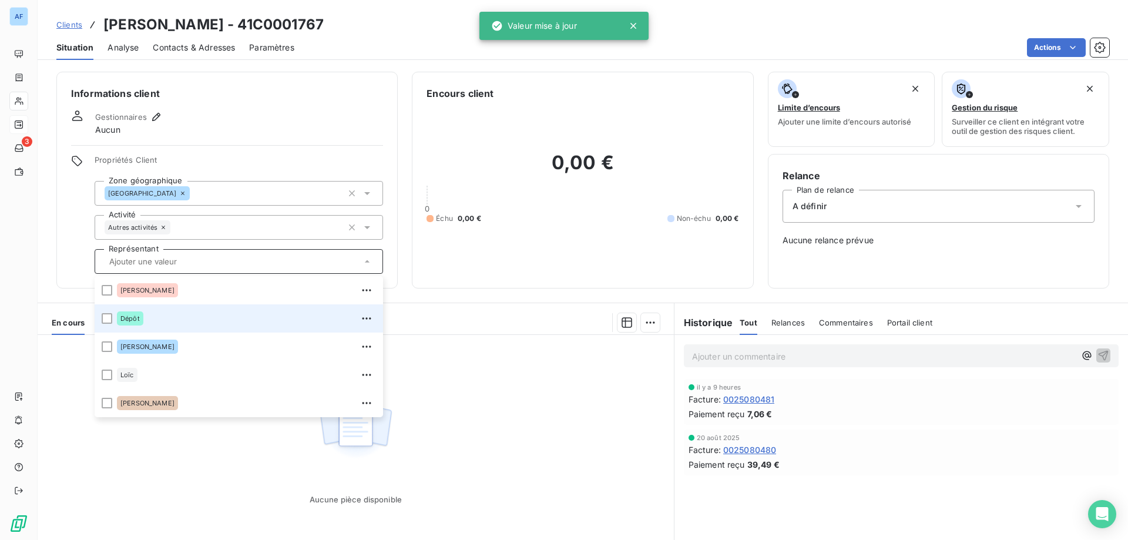
click at [175, 310] on div "Dépôt" at bounding box center [246, 318] width 259 height 19
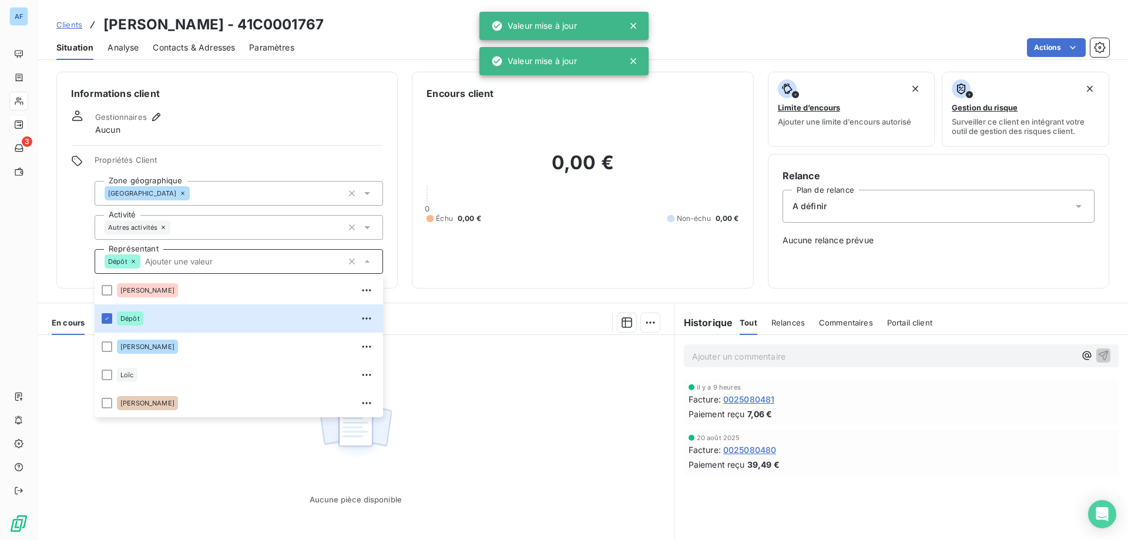
click at [233, 169] on span "Propriétés Client" at bounding box center [239, 163] width 288 height 16
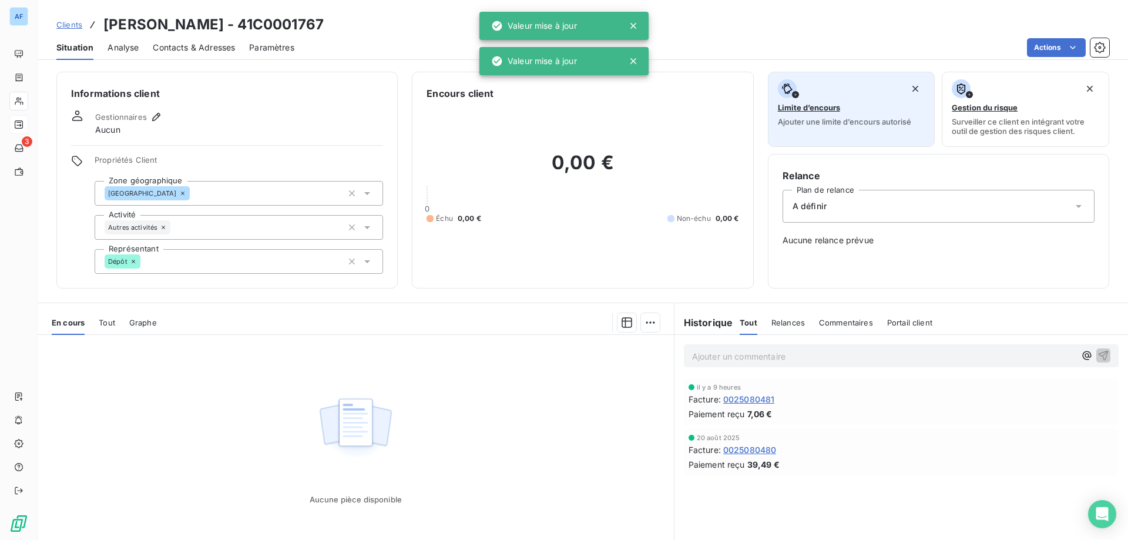
click at [801, 126] on span "Ajouter une limite d’encours autorisé" at bounding box center [844, 121] width 133 height 9
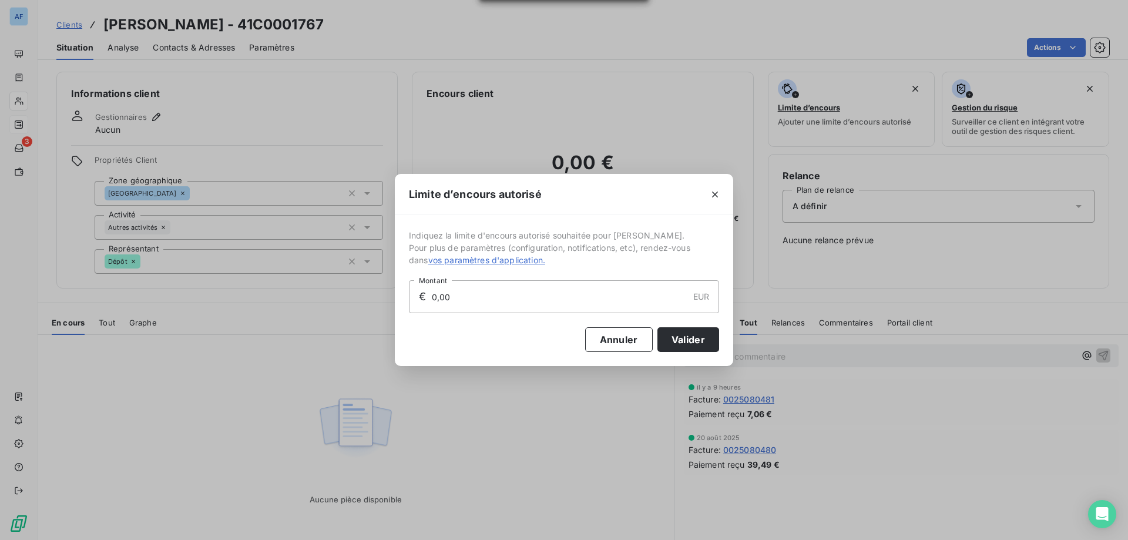
drag, startPoint x: 487, startPoint y: 306, endPoint x: 202, endPoint y: 280, distance: 286.7
click at [202, 280] on div "Limite d’encours autorisé Indiquez la limite d'encours autorisé souhaitée pour …" at bounding box center [564, 270] width 1128 height 540
type input "500,00"
click at [692, 343] on button "Valider" at bounding box center [688, 339] width 62 height 25
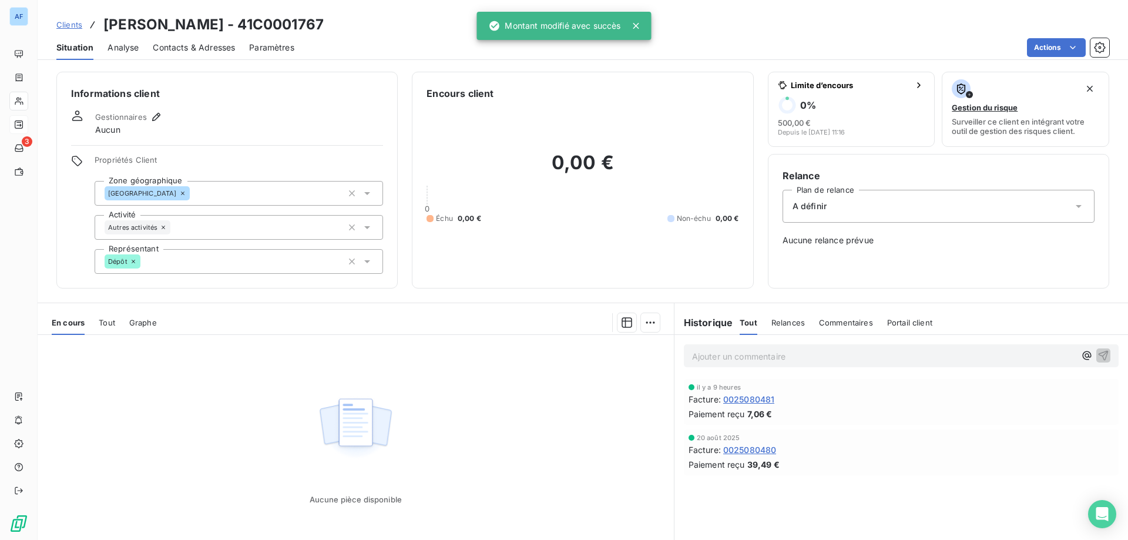
click at [825, 206] on div "A définir" at bounding box center [939, 206] width 312 height 33
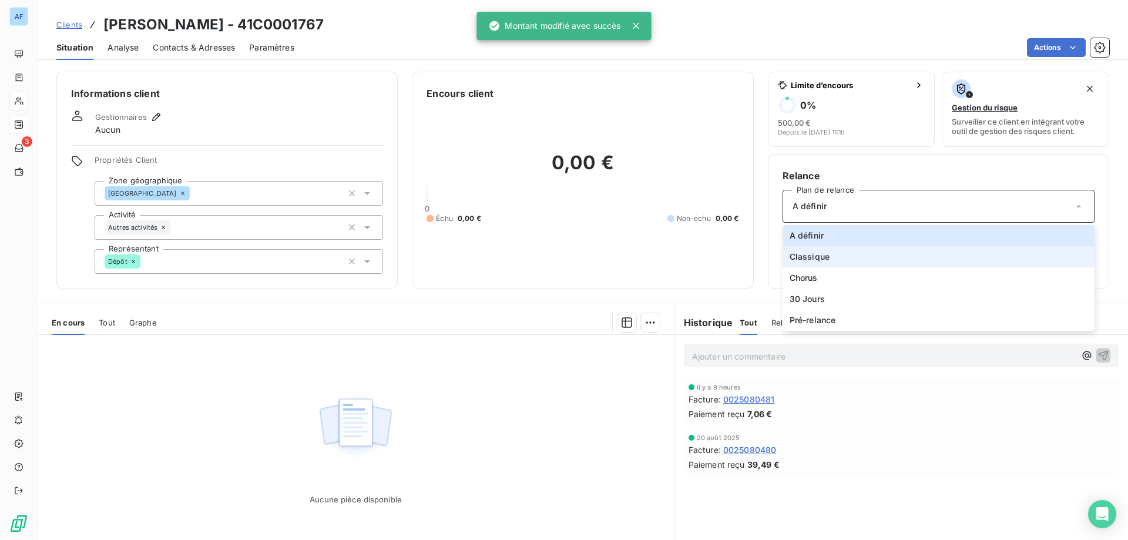
click at [818, 254] on span "Classique" at bounding box center [810, 257] width 40 height 12
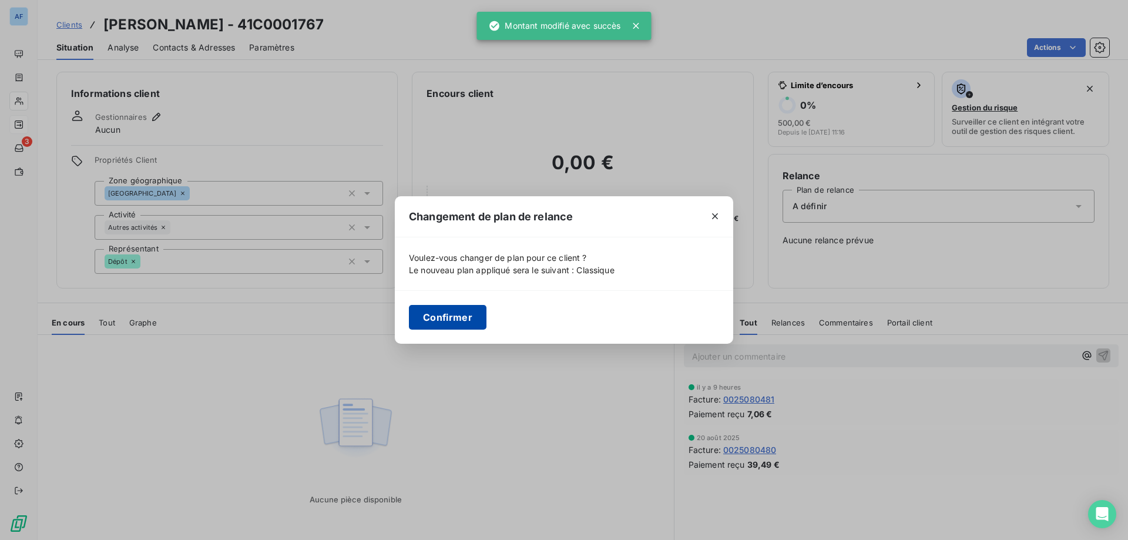
click at [466, 320] on button "Confirmer" at bounding box center [448, 317] width 78 height 25
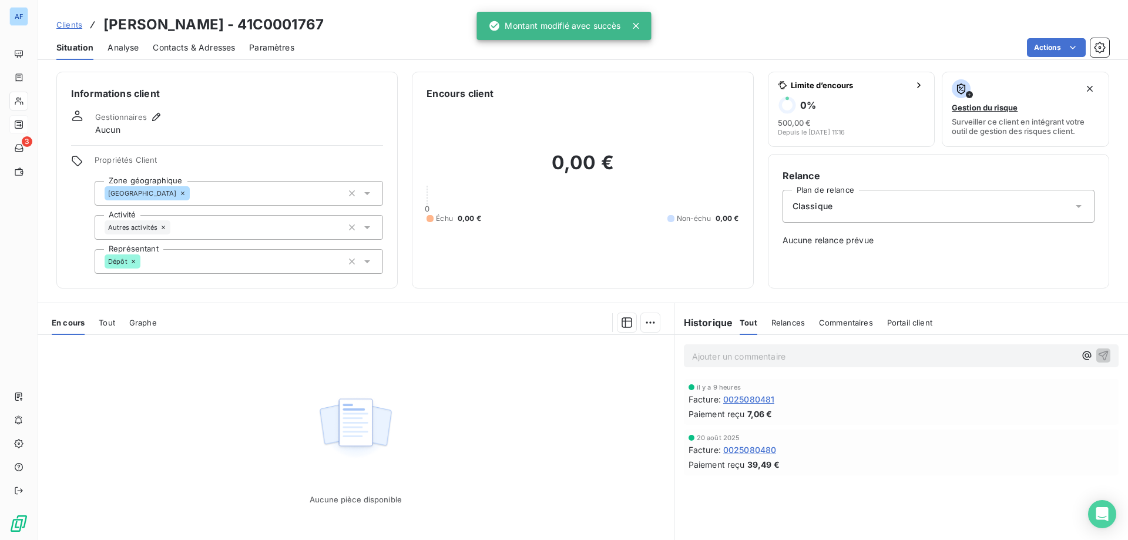
click at [133, 48] on span "Analyse" at bounding box center [123, 48] width 31 height 12
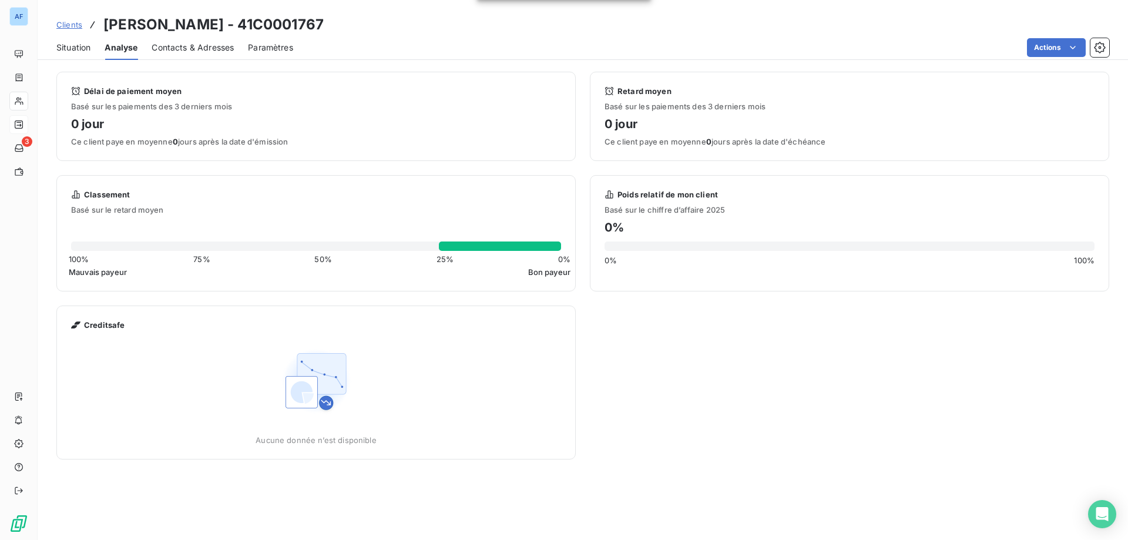
click at [196, 48] on span "Contacts & Adresses" at bounding box center [193, 48] width 82 height 12
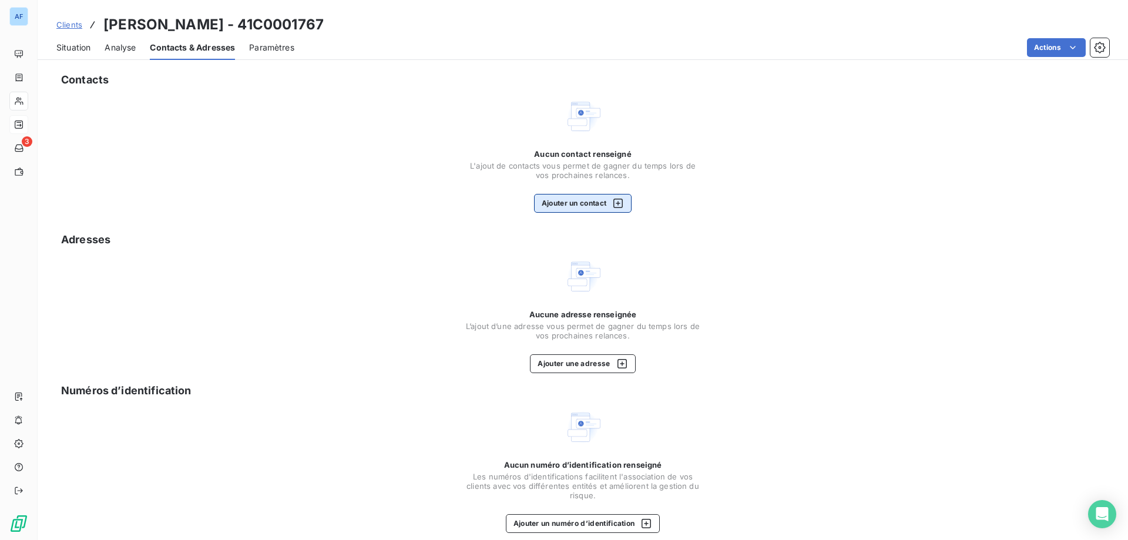
click at [612, 202] on icon "button" at bounding box center [618, 203] width 12 height 12
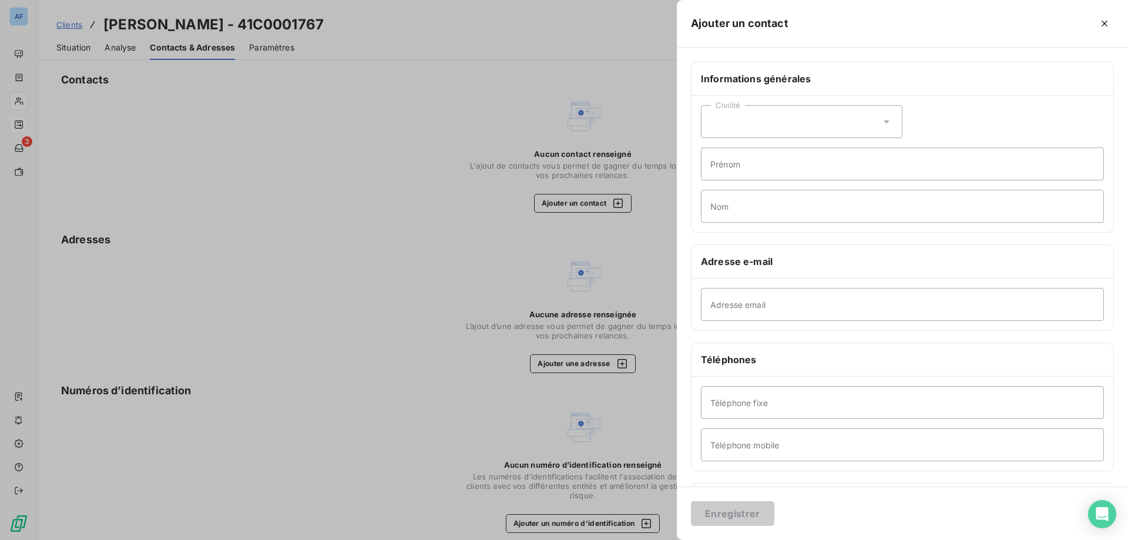
click at [900, 122] on div "Civilité Prénom Nom" at bounding box center [903, 164] width 422 height 136
click at [884, 121] on icon at bounding box center [887, 121] width 6 height 3
click at [818, 152] on li "Madame" at bounding box center [802, 150] width 202 height 21
click at [829, 163] on input "Prénom" at bounding box center [902, 163] width 403 height 33
type input "j"
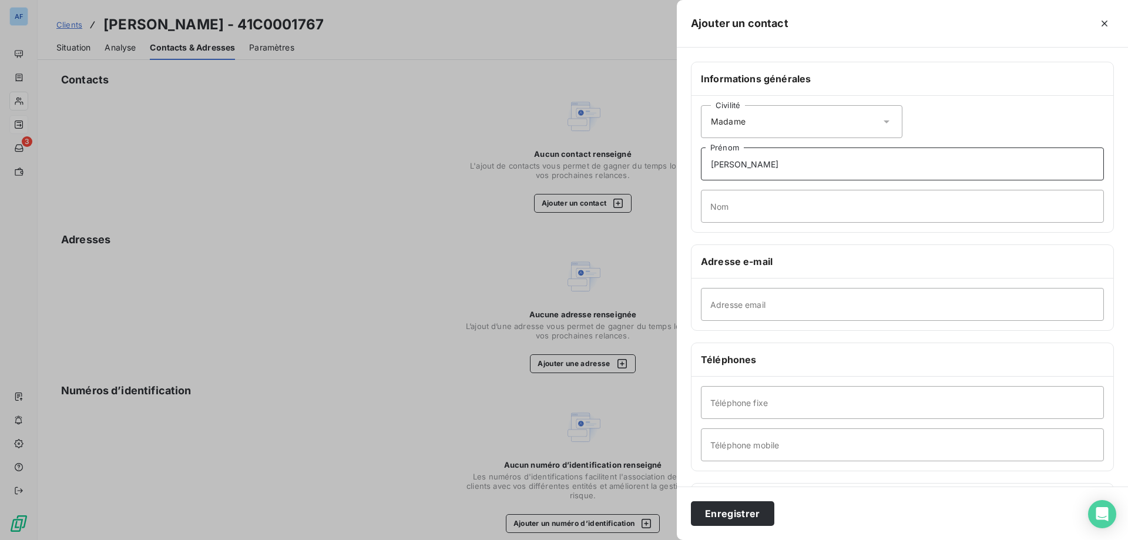
type input "[PERSON_NAME]"
paste input "C0001767"
drag, startPoint x: 763, startPoint y: 448, endPoint x: 526, endPoint y: 424, distance: 238.0
click at [526, 539] on div "Ajouter un contact Informations générales Civilité Madame [PERSON_NAME] [PERSON…" at bounding box center [564, 540] width 1128 height 0
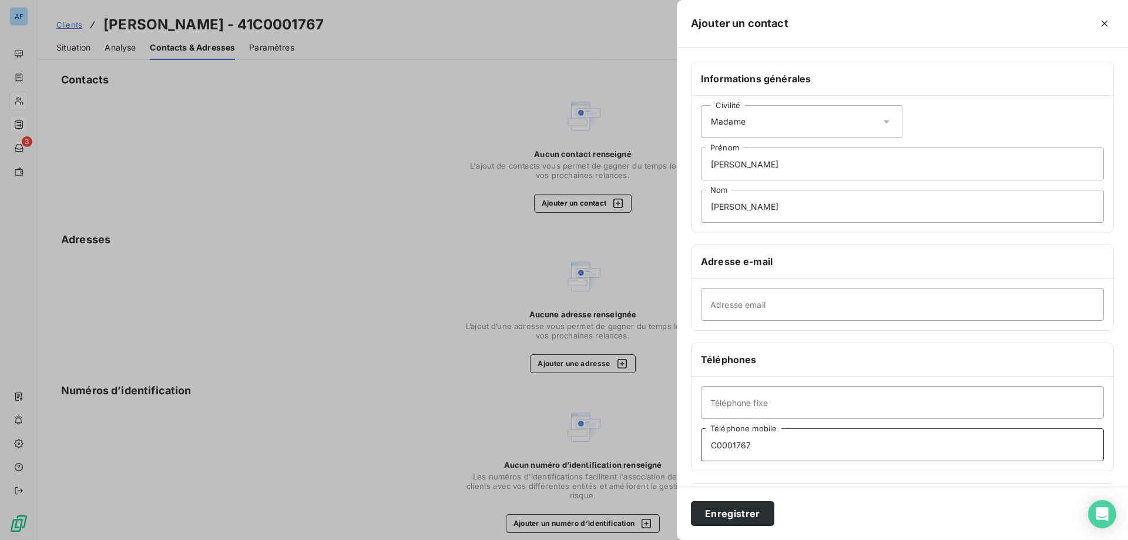
paste input "0633207216"
click at [722, 447] on input "0633207216" at bounding box center [902, 444] width 403 height 33
click at [734, 448] on input "06 33207216" at bounding box center [902, 444] width 403 height 33
click at [747, 445] on input "06 33 207216" at bounding box center [902, 444] width 403 height 33
click at [759, 445] on input "06 33 20 7216" at bounding box center [902, 444] width 403 height 33
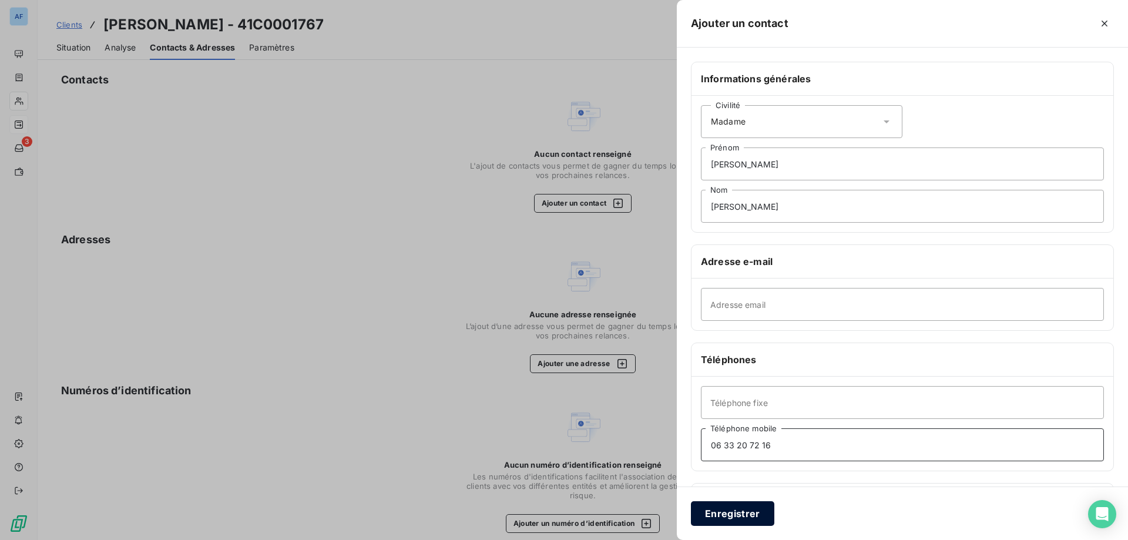
type input "06 33 20 72 16"
click at [752, 509] on button "Enregistrer" at bounding box center [732, 513] width 83 height 25
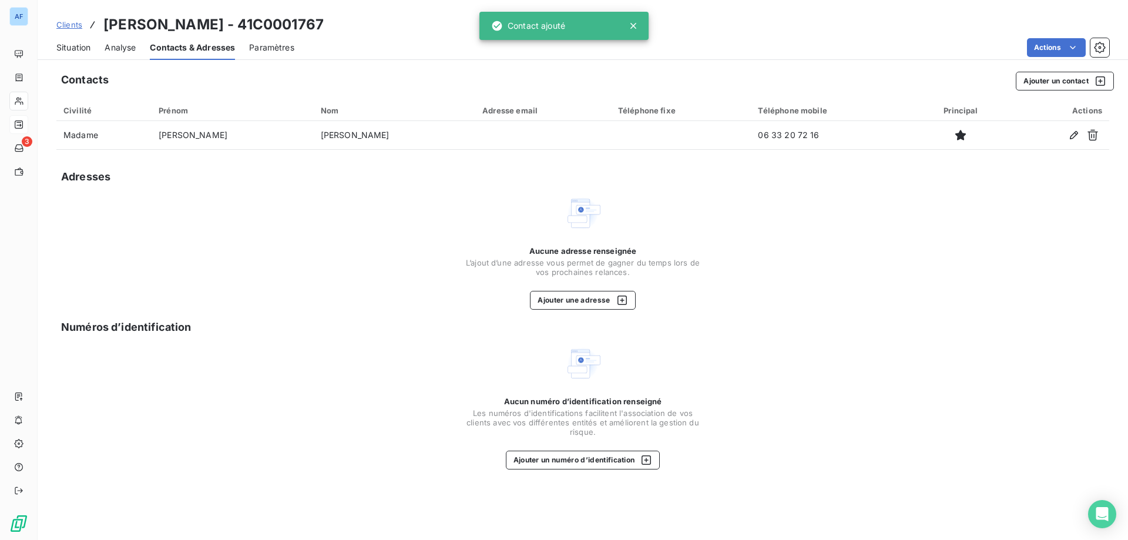
click at [585, 312] on div "Contacts Ajouter un contact Civilité Prénom Nom Adresse email Téléphone fixe Té…" at bounding box center [583, 302] width 1091 height 475
click at [585, 311] on div "Contacts Ajouter un contact Civilité Prénom Nom Adresse email Téléphone fixe Té…" at bounding box center [583, 302] width 1091 height 475
click at [602, 299] on button "Ajouter une adresse" at bounding box center [582, 300] width 105 height 19
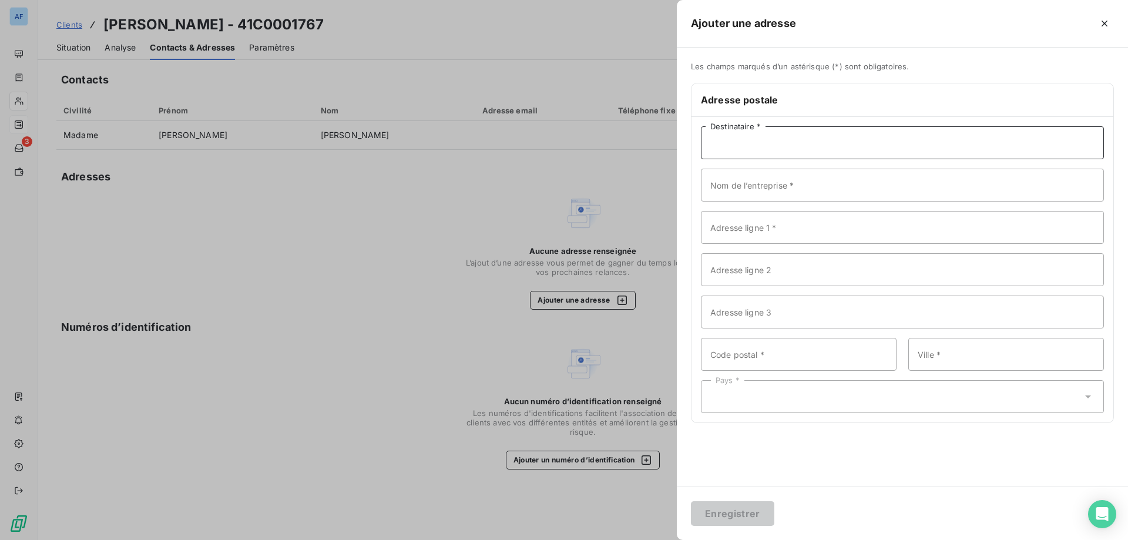
click at [859, 148] on input "Destinataire *" at bounding box center [902, 142] width 403 height 33
paste input "[PERSON_NAME]"
type input "[PERSON_NAME]"
click at [770, 227] on input "Adresse ligne 1 *" at bounding box center [902, 227] width 403 height 33
paste input "20 Chemin de l'ogre"
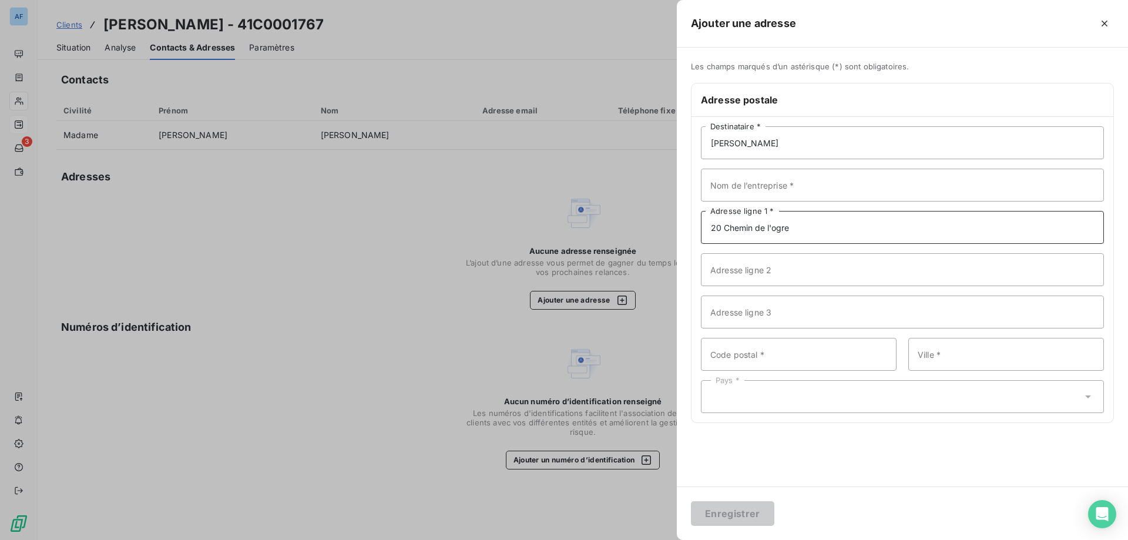
type input "20 Chemin de l'ogre"
drag, startPoint x: 822, startPoint y: 149, endPoint x: 583, endPoint y: 140, distance: 239.3
click at [579, 539] on div "Ajouter une adresse Les champs marqués d’un astérisque (*) sont obligatoires. A…" at bounding box center [564, 540] width 1128 height 0
click at [780, 177] on input "Nom de l’entreprise *" at bounding box center [902, 185] width 403 height 33
paste input "[PERSON_NAME]"
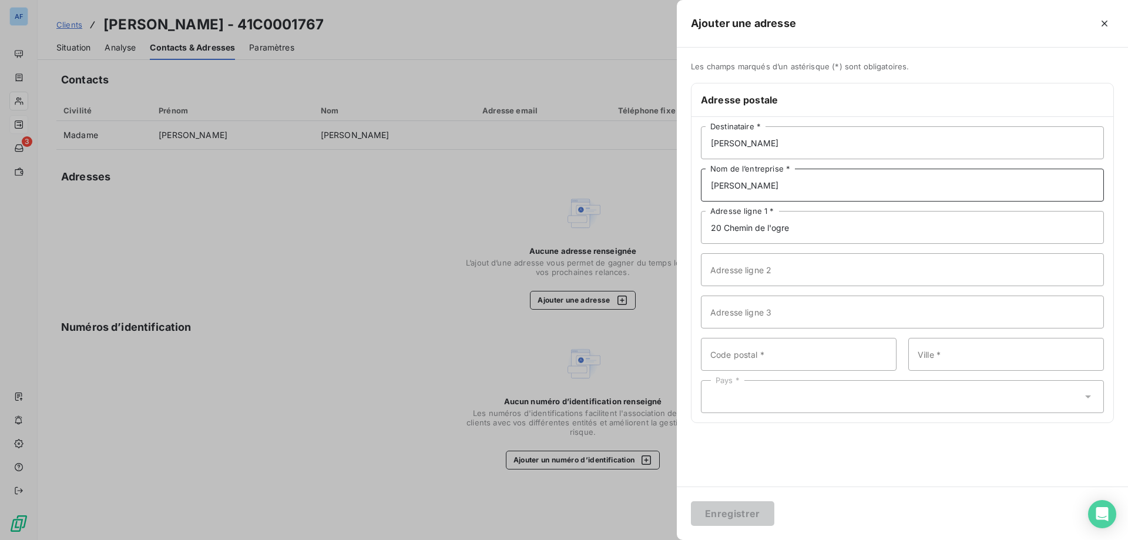
type input "[PERSON_NAME]"
drag, startPoint x: 826, startPoint y: 147, endPoint x: 585, endPoint y: 135, distance: 240.6
click at [585, 539] on div "Ajouter une adresse Les champs marqués d’un astérisque (*) sont obligatoires. A…" at bounding box center [564, 540] width 1128 height 0
click at [796, 358] on input "Code postal *" at bounding box center [799, 354] width 196 height 33
type input "07170"
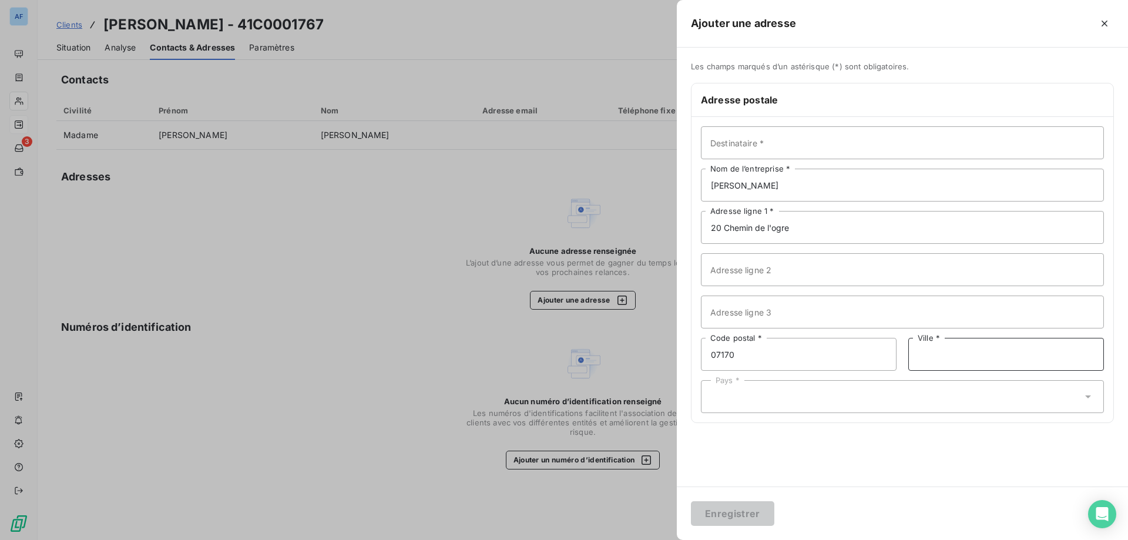
paste input "LAVILLEDIEU"
type input "LAVILLEDIEU"
click at [780, 415] on div "Destinataire * [PERSON_NAME] de l’entreprise * [STREET_ADDRESS]ogre Adresse lig…" at bounding box center [903, 270] width 422 height 306
click at [779, 403] on div "Pays *" at bounding box center [902, 396] width 403 height 33
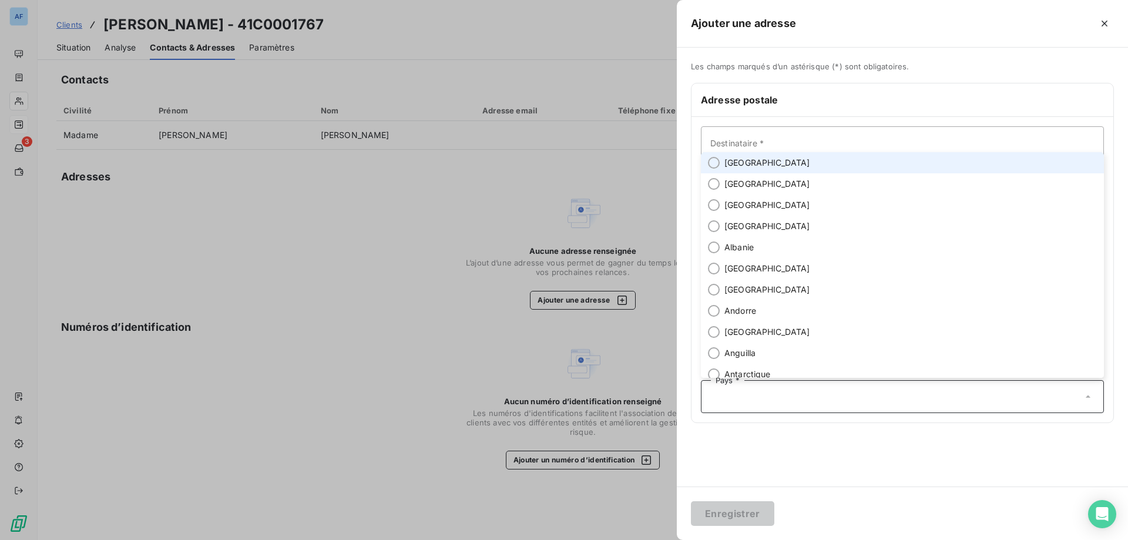
click at [753, 161] on li "[GEOGRAPHIC_DATA]" at bounding box center [902, 162] width 403 height 21
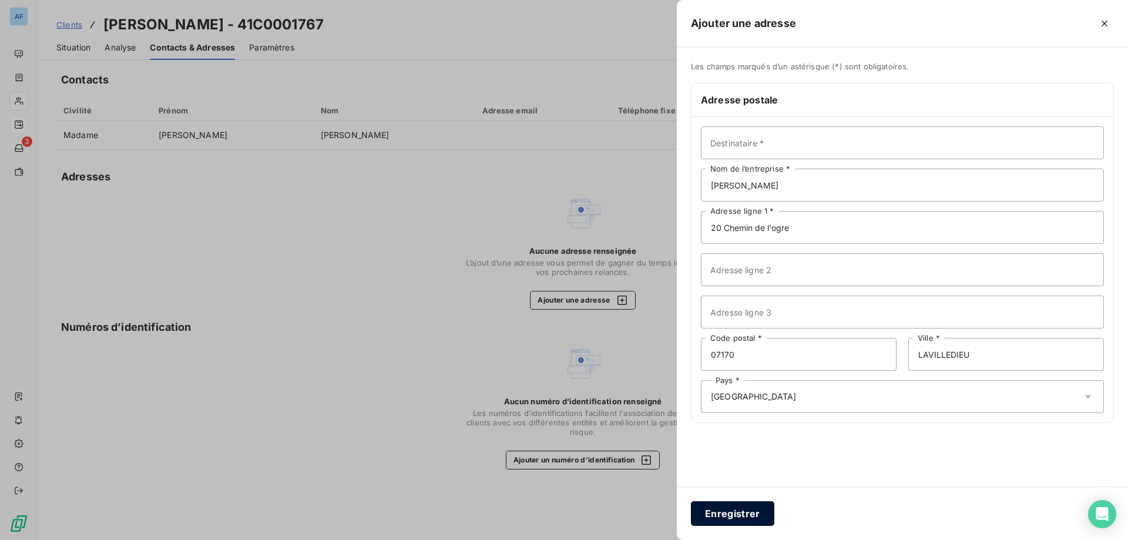
click at [751, 512] on button "Enregistrer" at bounding box center [732, 513] width 83 height 25
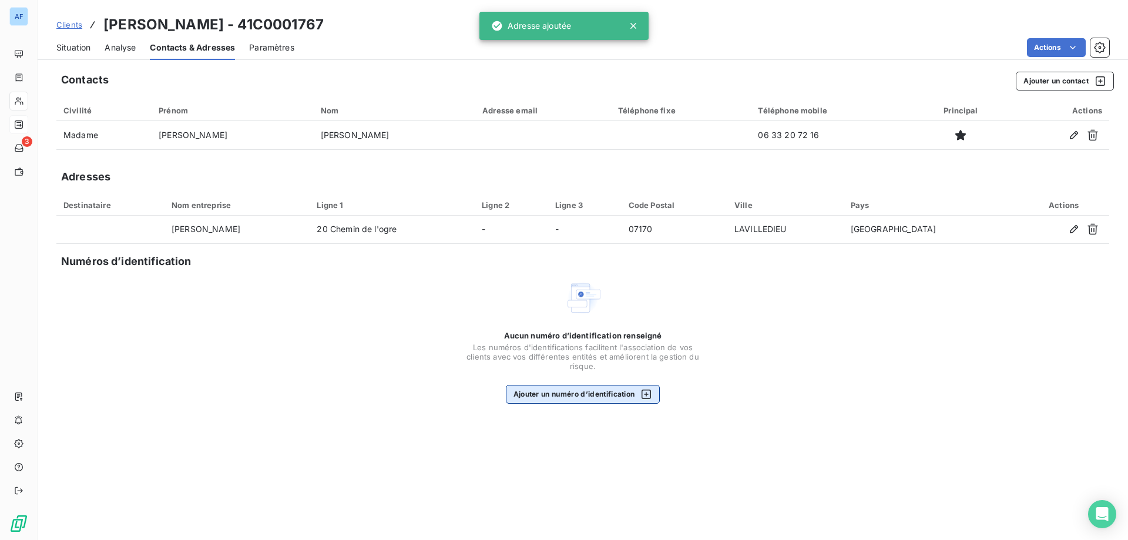
click at [585, 389] on button "Ajouter un numéro d’identification" at bounding box center [583, 394] width 155 height 19
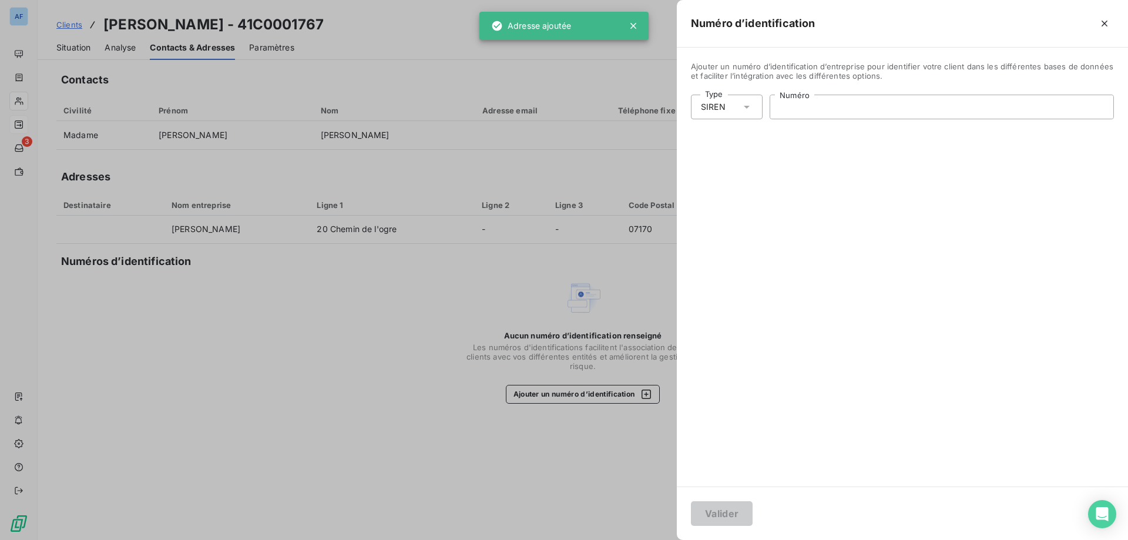
click at [796, 112] on input "Numéro" at bounding box center [941, 107] width 343 height 24
paste input "333 403 921"
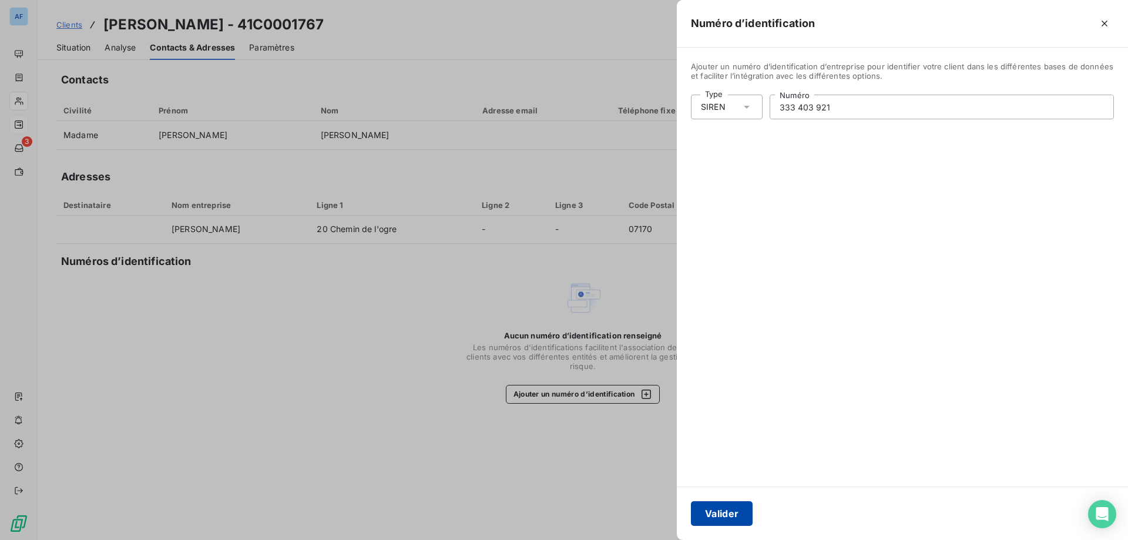
type input "333 403 921"
click at [729, 511] on button "Valider" at bounding box center [722, 513] width 62 height 25
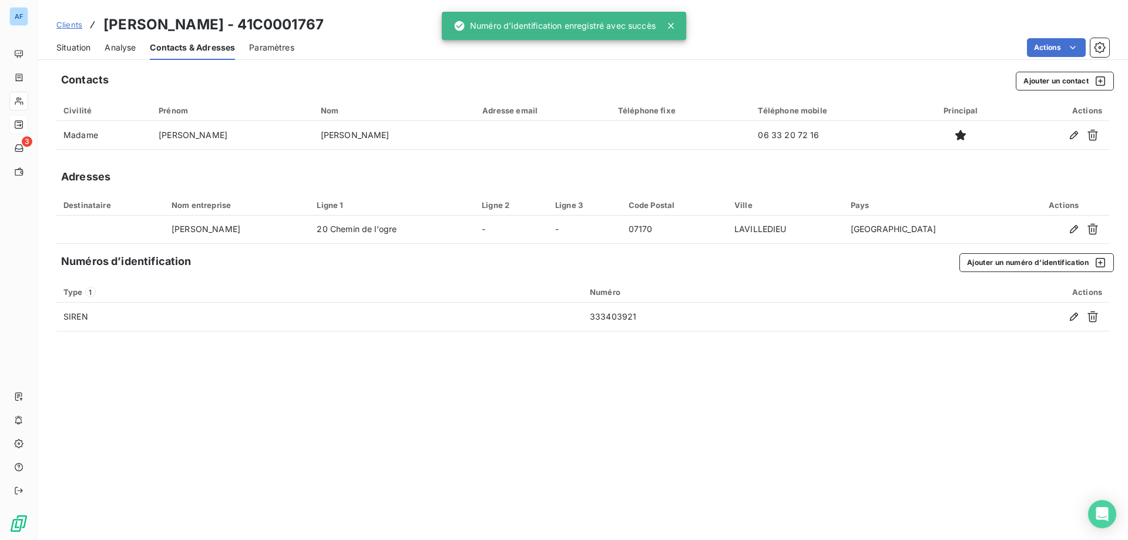
click at [64, 52] on span "Situation" at bounding box center [73, 48] width 34 height 12
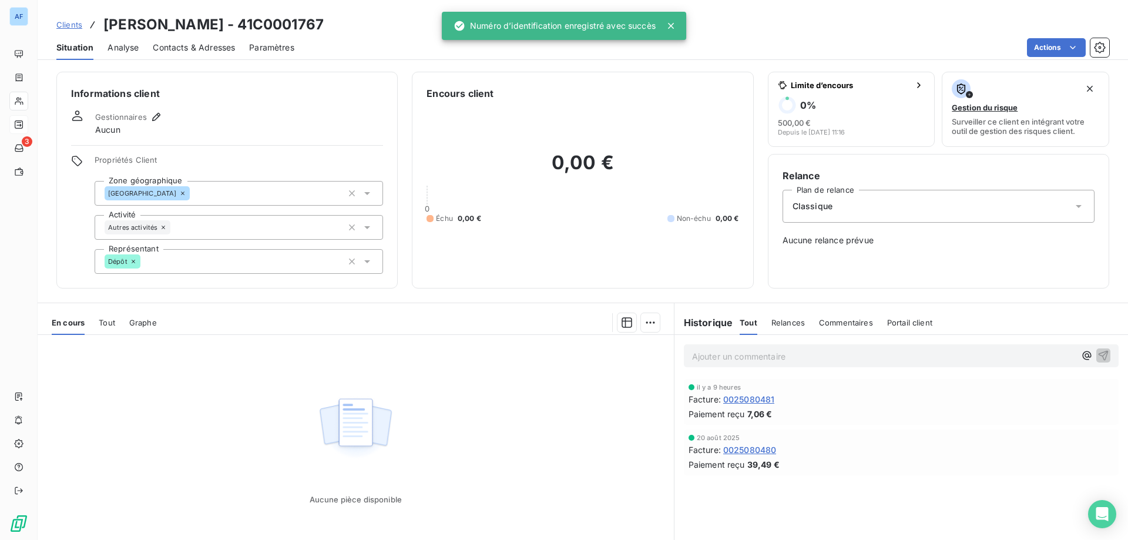
click at [72, 22] on span "Clients" at bounding box center [69, 24] width 26 height 9
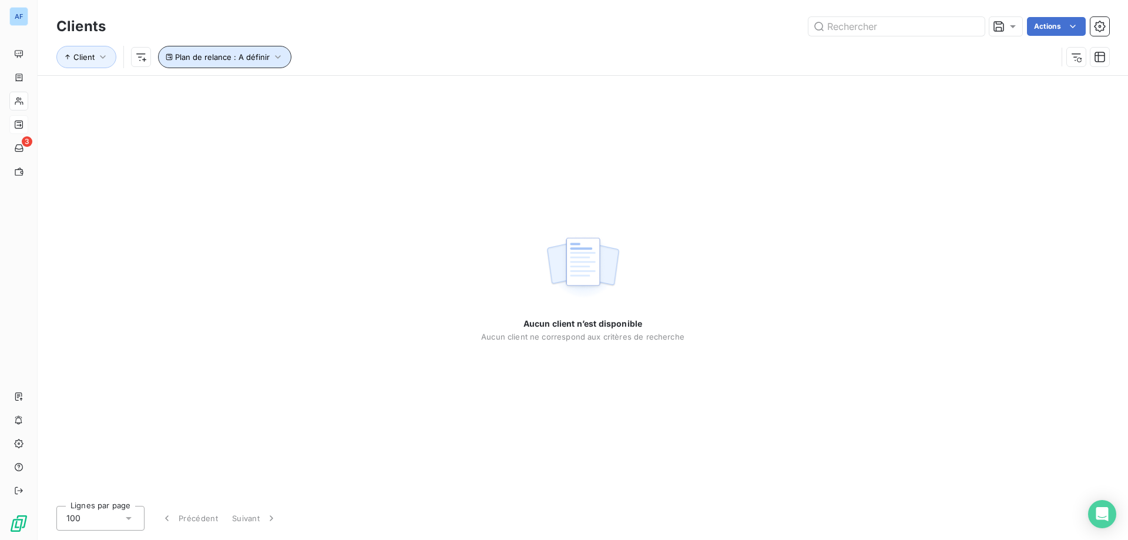
click at [276, 58] on icon "button" at bounding box center [278, 57] width 12 height 12
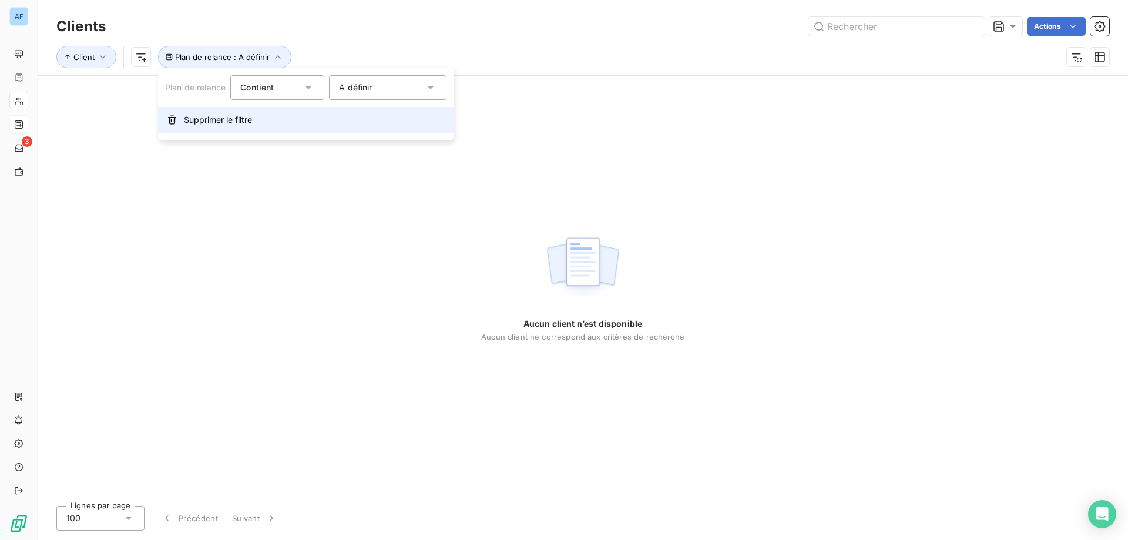
click at [207, 122] on span "Supprimer le filtre" at bounding box center [218, 120] width 68 height 12
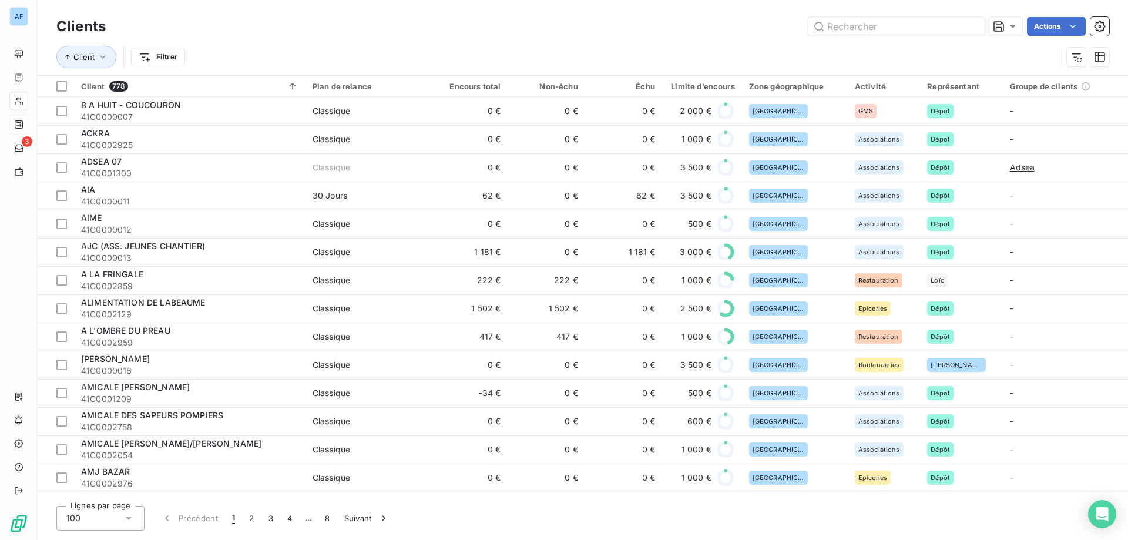
click at [119, 518] on div "100" at bounding box center [100, 518] width 88 height 25
click at [86, 474] on span "50" at bounding box center [85, 472] width 10 height 12
